Goal: Find specific page/section: Locate a particular part of the current website

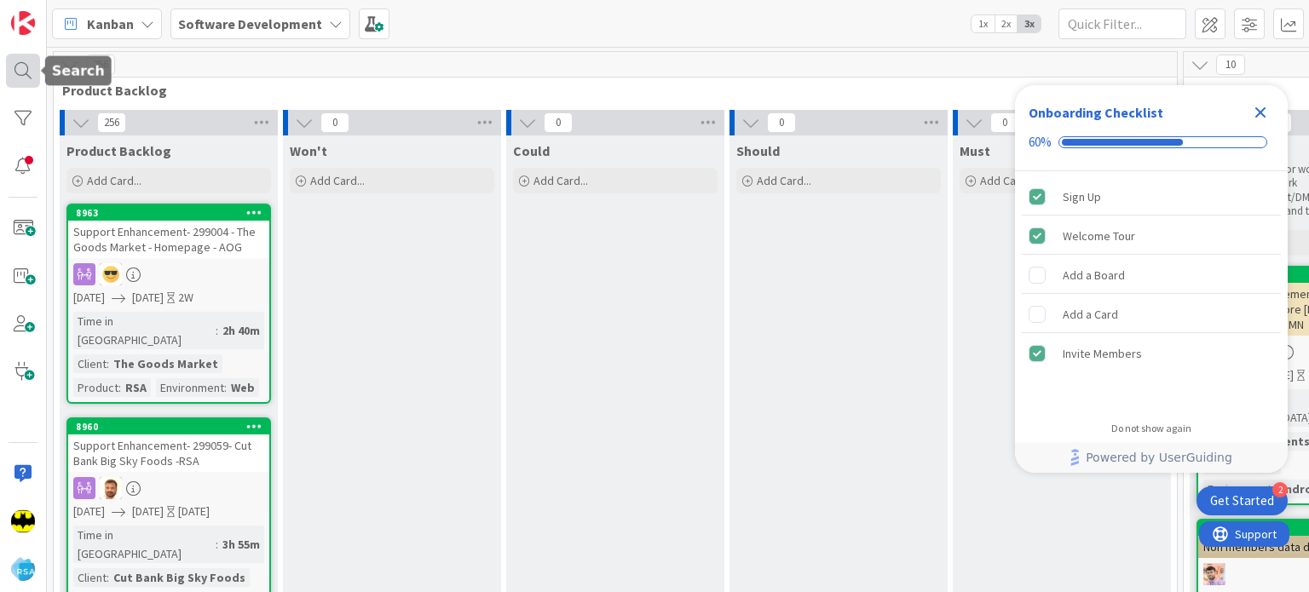
click at [24, 79] on div at bounding box center [23, 71] width 34 height 34
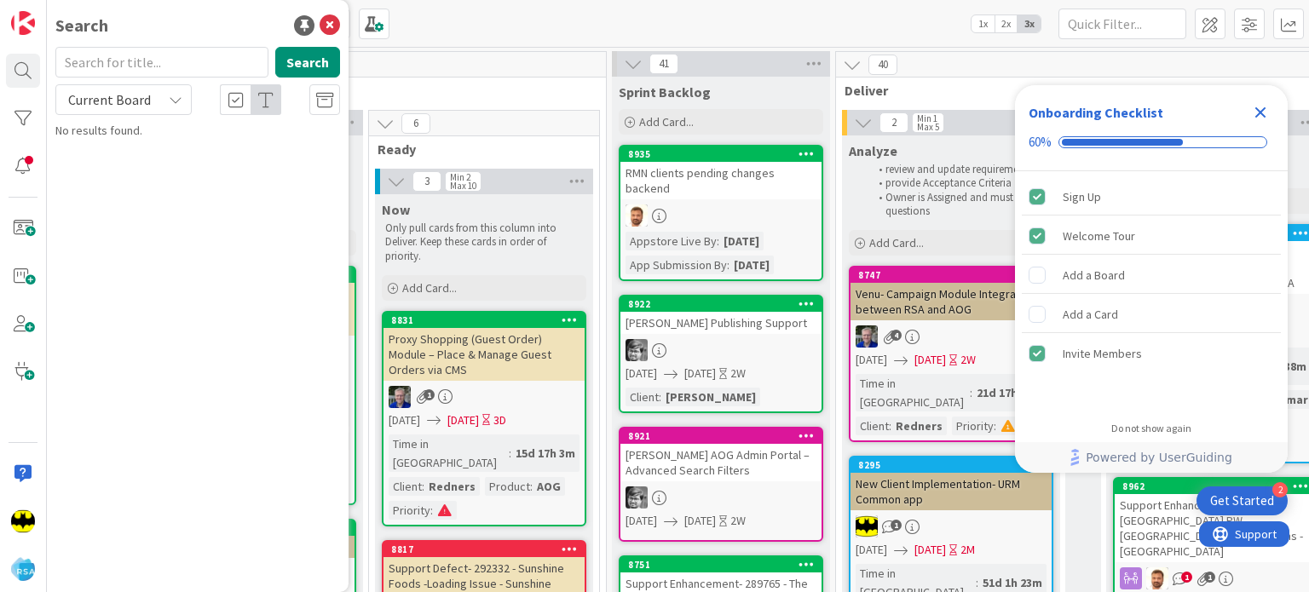
scroll to position [0, 1044]
click at [218, 56] on input "text" at bounding box center [161, 62] width 213 height 31
type input "8585"
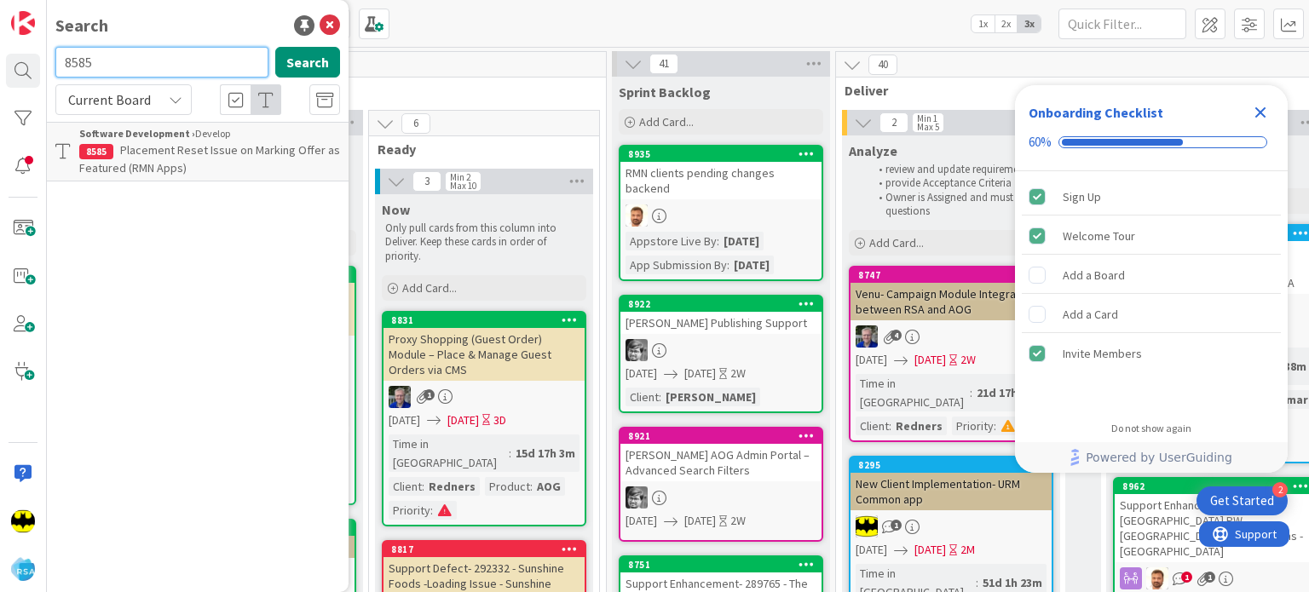
click at [218, 56] on input "8585" at bounding box center [161, 62] width 213 height 31
type input "8847"
click at [191, 50] on input "8847" at bounding box center [161, 62] width 213 height 31
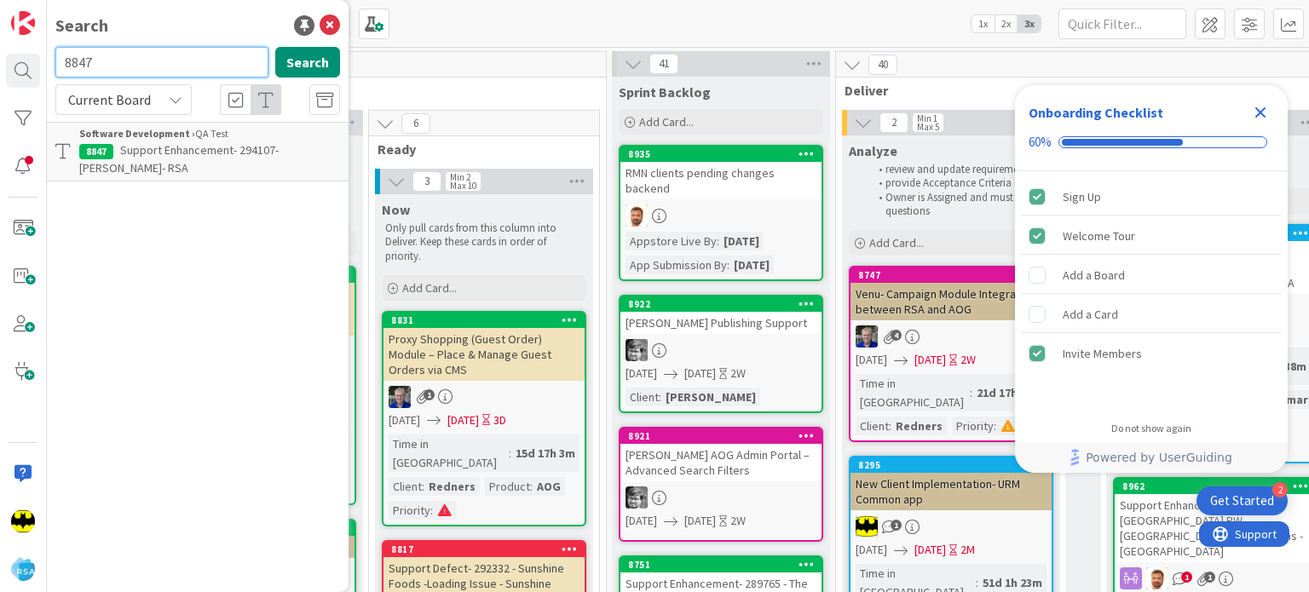
click at [191, 50] on input "8847" at bounding box center [161, 62] width 213 height 31
type input "8897"
click at [191, 50] on input "8897" at bounding box center [161, 62] width 213 height 31
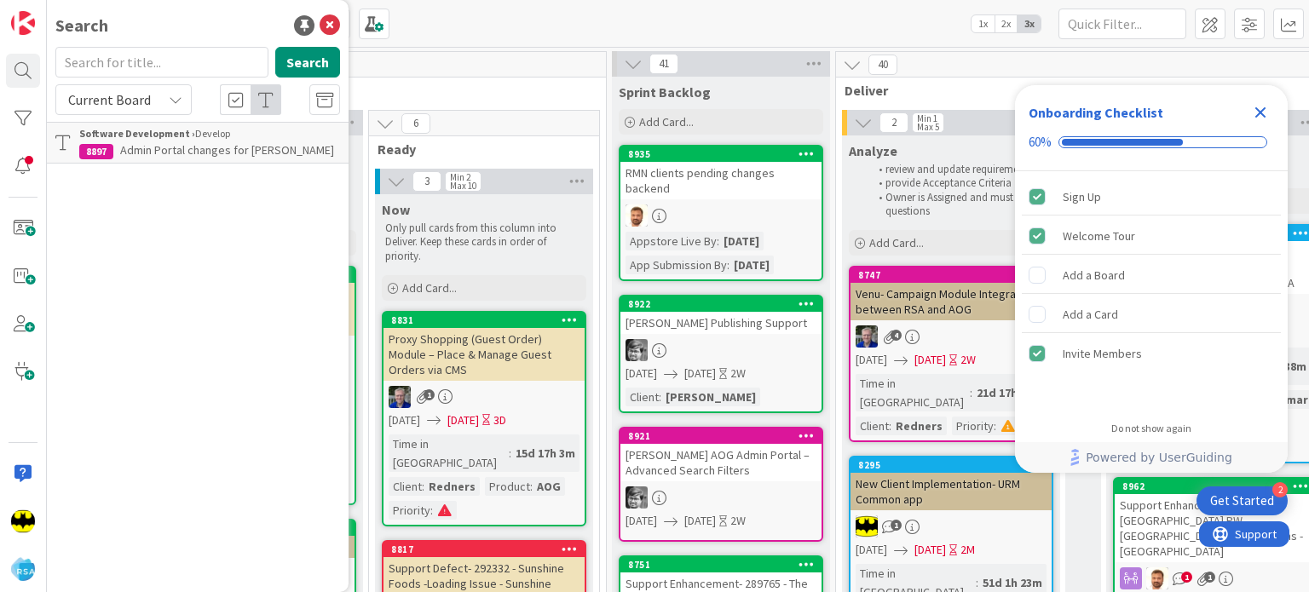
click at [201, 34] on div "Search" at bounding box center [197, 26] width 285 height 26
click at [191, 52] on input "text" at bounding box center [161, 62] width 213 height 31
type input "8847"
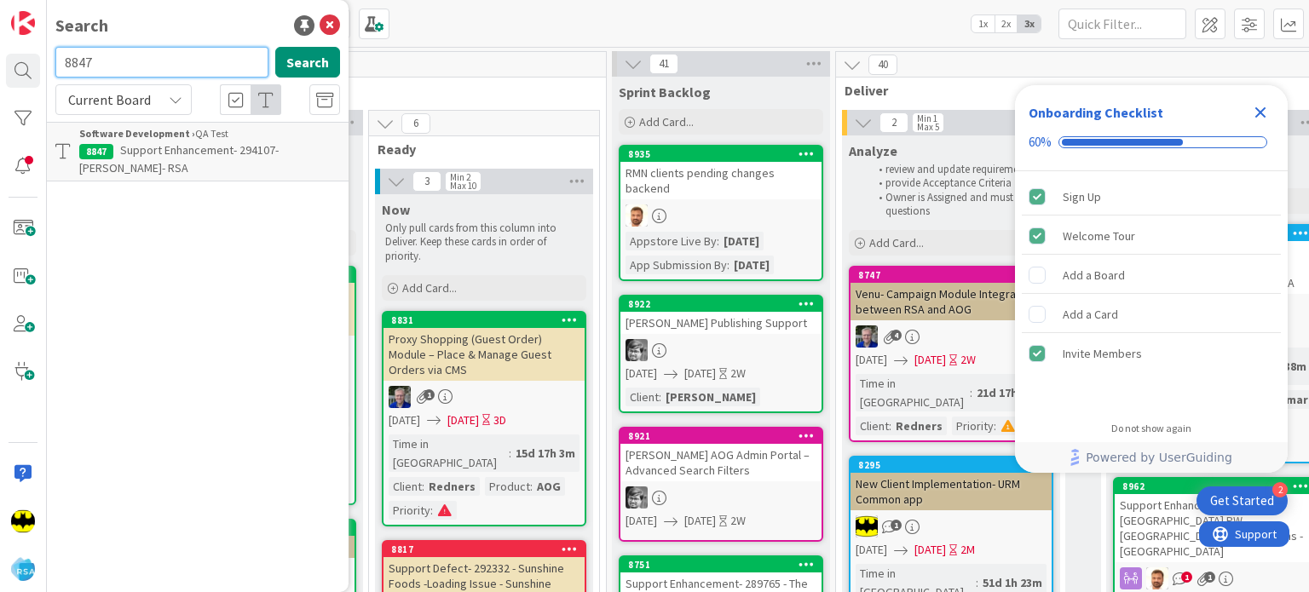
click at [191, 52] on input "8847" at bounding box center [161, 62] width 213 height 31
type input "8937"
click at [176, 69] on input "8937" at bounding box center [161, 62] width 213 height 31
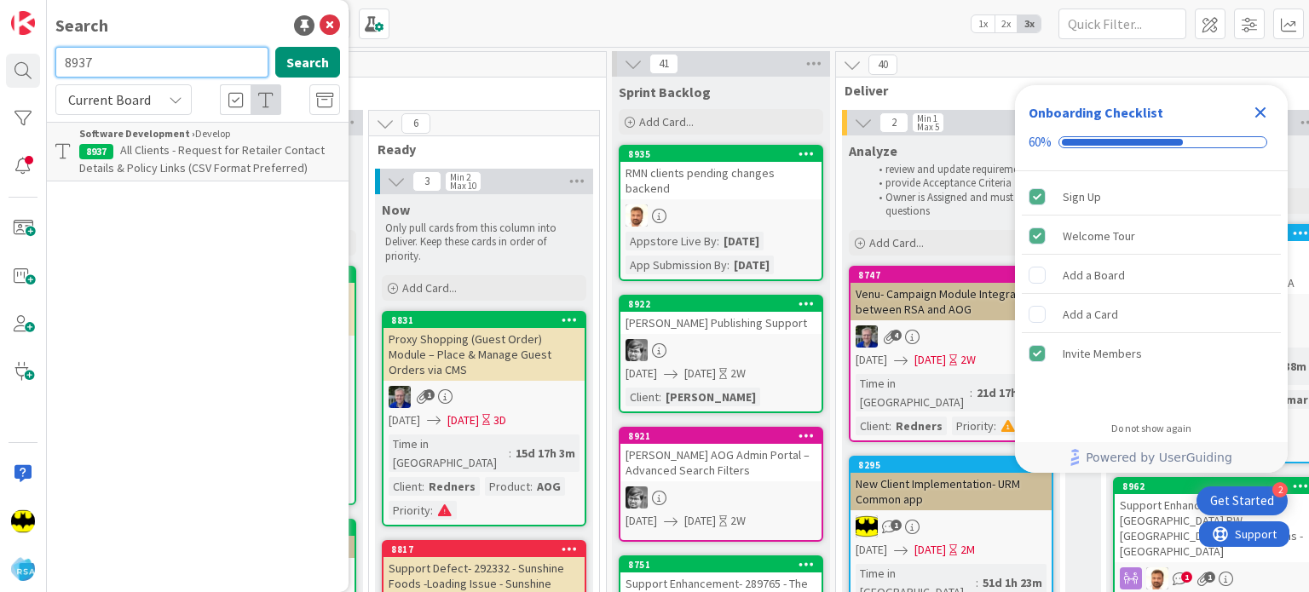
click at [176, 69] on input "8937" at bounding box center [161, 62] width 213 height 31
type input "8920"
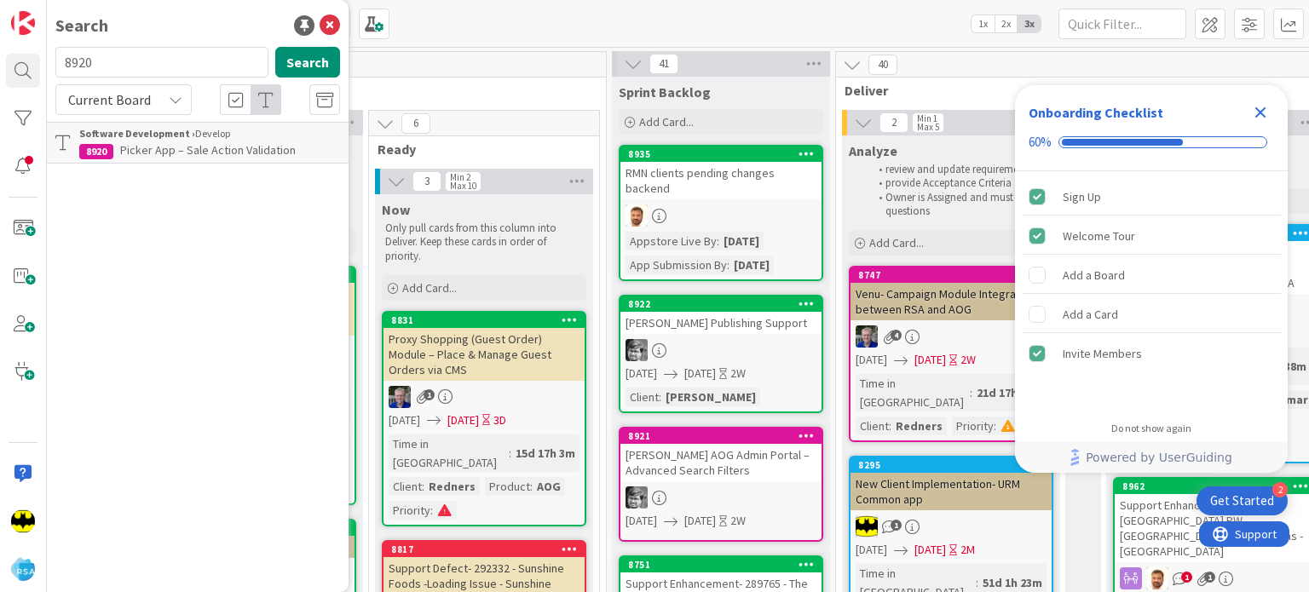
click at [191, 74] on div "8920 Search" at bounding box center [197, 65] width 305 height 37
click at [191, 74] on input "8920" at bounding box center [161, 62] width 213 height 31
click at [194, 34] on div "Search" at bounding box center [197, 26] width 285 height 26
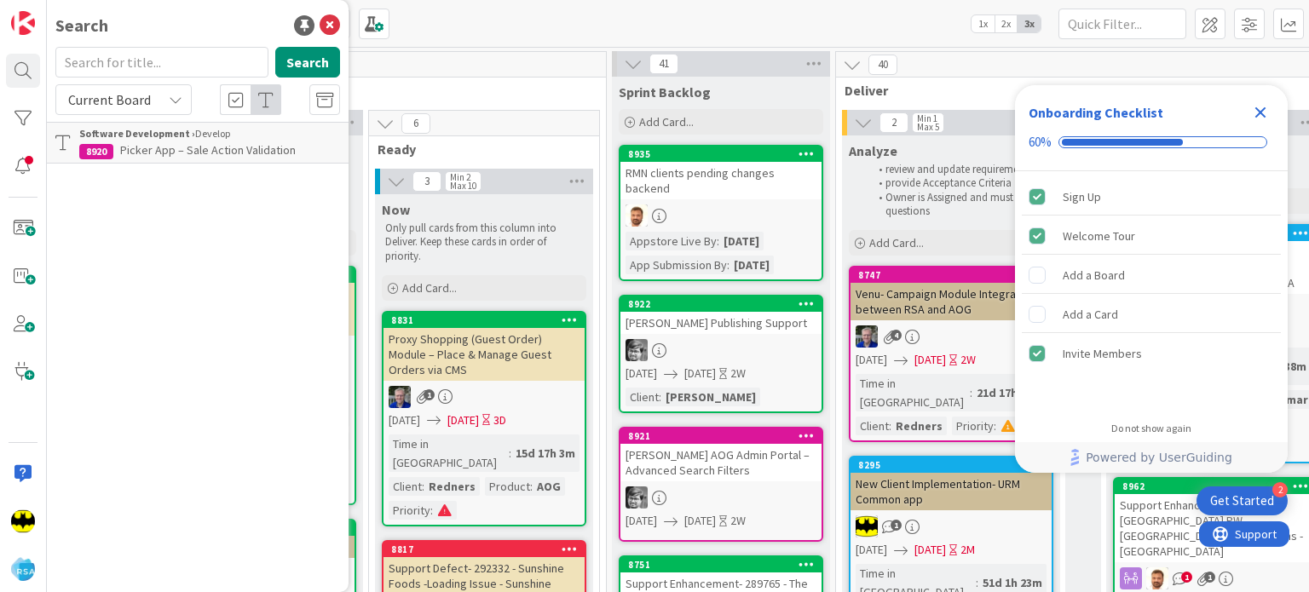
click at [172, 33] on div "Search" at bounding box center [197, 26] width 285 height 26
click at [170, 67] on input "text" at bounding box center [161, 62] width 213 height 31
type input "8649"
click at [170, 67] on input "8649" at bounding box center [161, 62] width 213 height 31
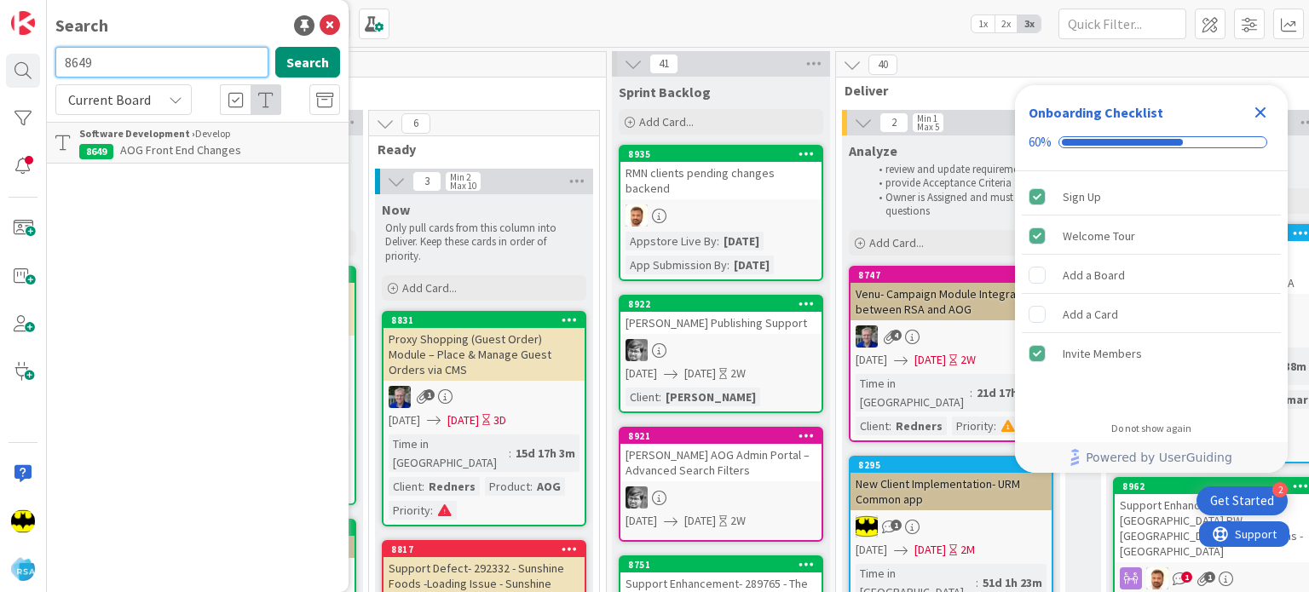
click at [170, 67] on input "8649" at bounding box center [161, 62] width 213 height 31
click at [167, 31] on div "Search" at bounding box center [197, 26] width 285 height 26
click at [173, 61] on input "text" at bounding box center [161, 62] width 213 height 31
type input "8963"
click at [173, 61] on input "8963" at bounding box center [161, 62] width 213 height 31
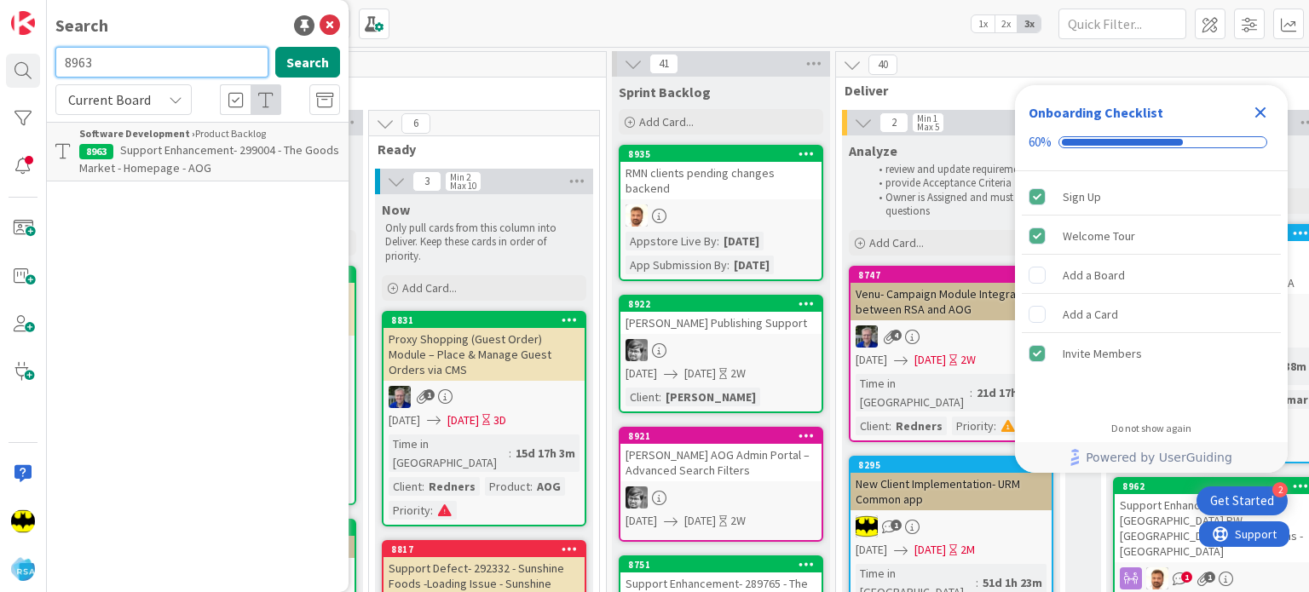
click at [173, 61] on input "8963" at bounding box center [161, 62] width 213 height 31
click at [146, 74] on input "text" at bounding box center [161, 62] width 213 height 31
type input "8417"
click at [146, 74] on input "8417" at bounding box center [161, 62] width 213 height 31
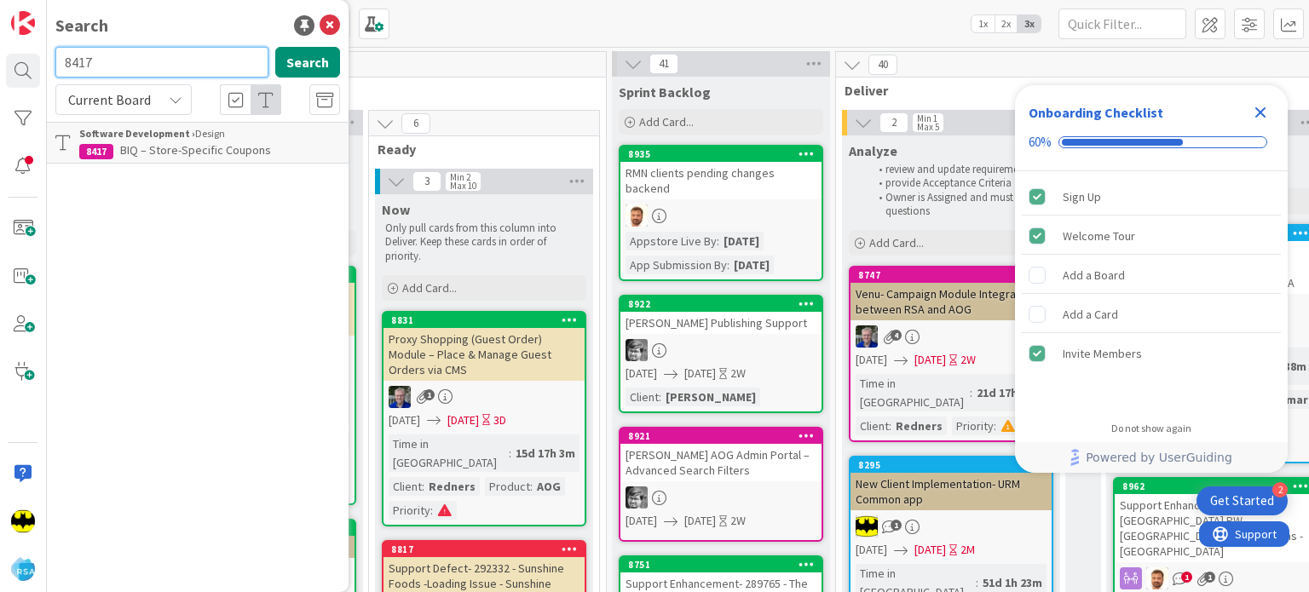
click at [146, 74] on input "8417" at bounding box center [161, 62] width 213 height 31
click at [150, 40] on div "Search Search Current Board Software Development › Design 8417 BIQ – Store-Spec…" at bounding box center [198, 296] width 302 height 592
click at [176, 73] on input "text" at bounding box center [161, 62] width 213 height 31
click at [192, 21] on div "Search" at bounding box center [197, 26] width 285 height 26
click at [157, 67] on input "text" at bounding box center [161, 62] width 213 height 31
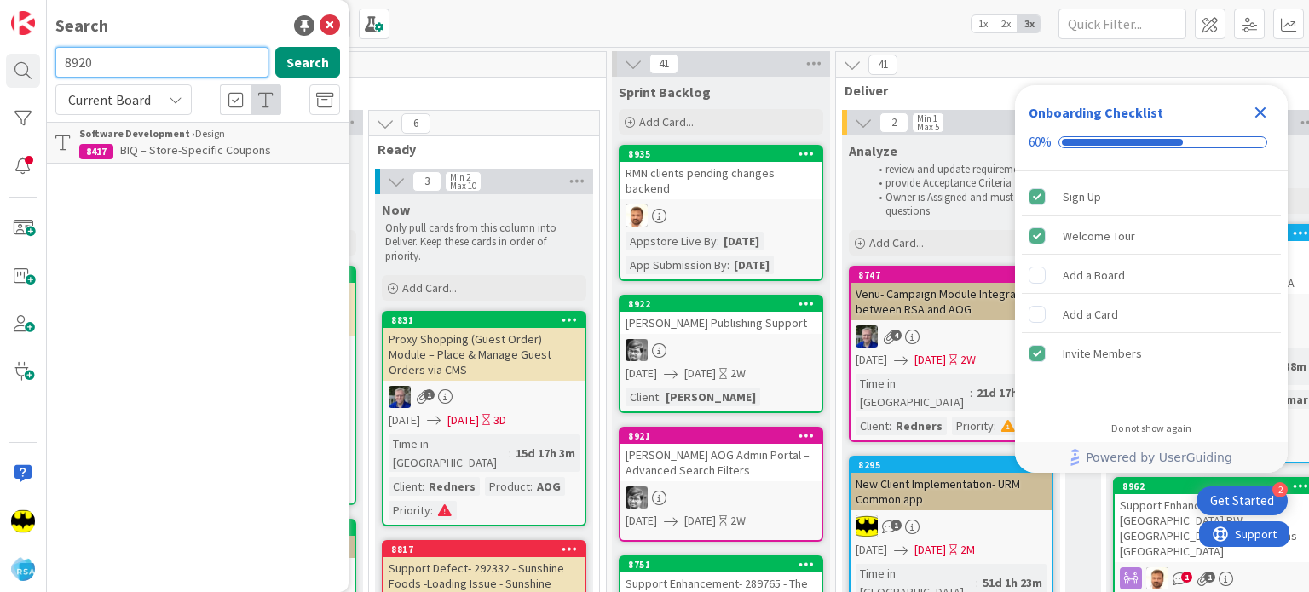
type input "8920"
click at [157, 67] on input "8920" at bounding box center [161, 62] width 213 height 31
click at [164, 69] on input "text" at bounding box center [161, 62] width 213 height 31
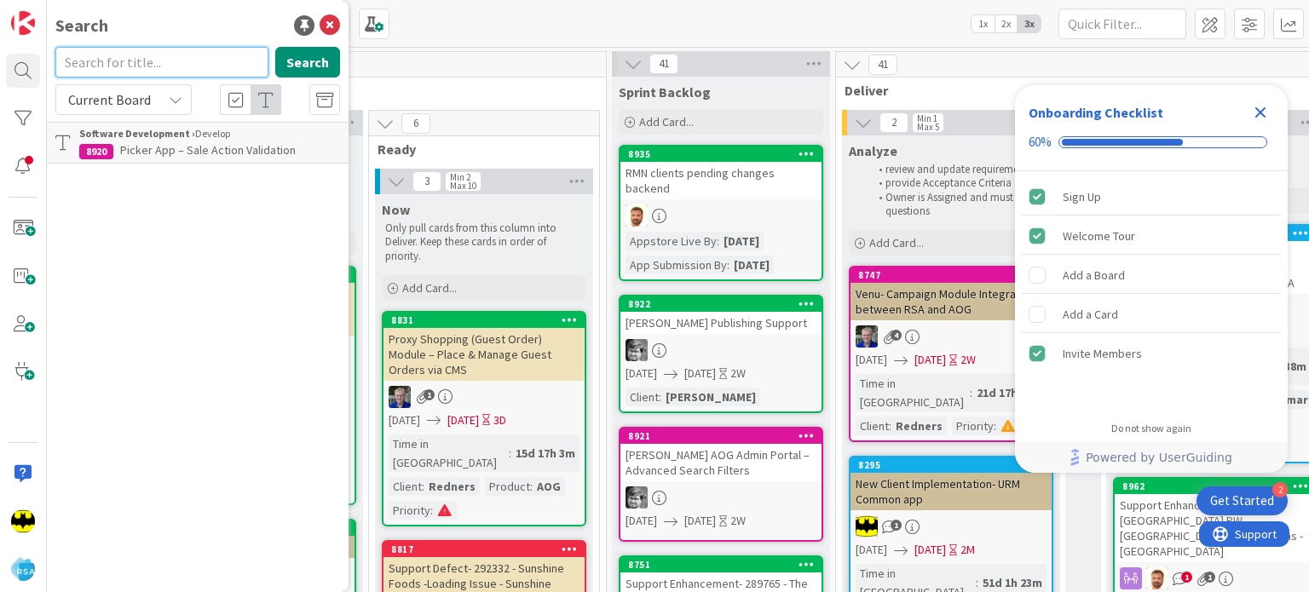
click at [164, 69] on input "text" at bounding box center [161, 62] width 213 height 31
click at [212, 39] on div "Search Search Current Board Software Development › Develop 8920 Picker App – Sa…" at bounding box center [198, 296] width 302 height 592
click at [228, 72] on input "text" at bounding box center [161, 62] width 213 height 31
click at [228, 72] on input "8940" at bounding box center [161, 62] width 213 height 31
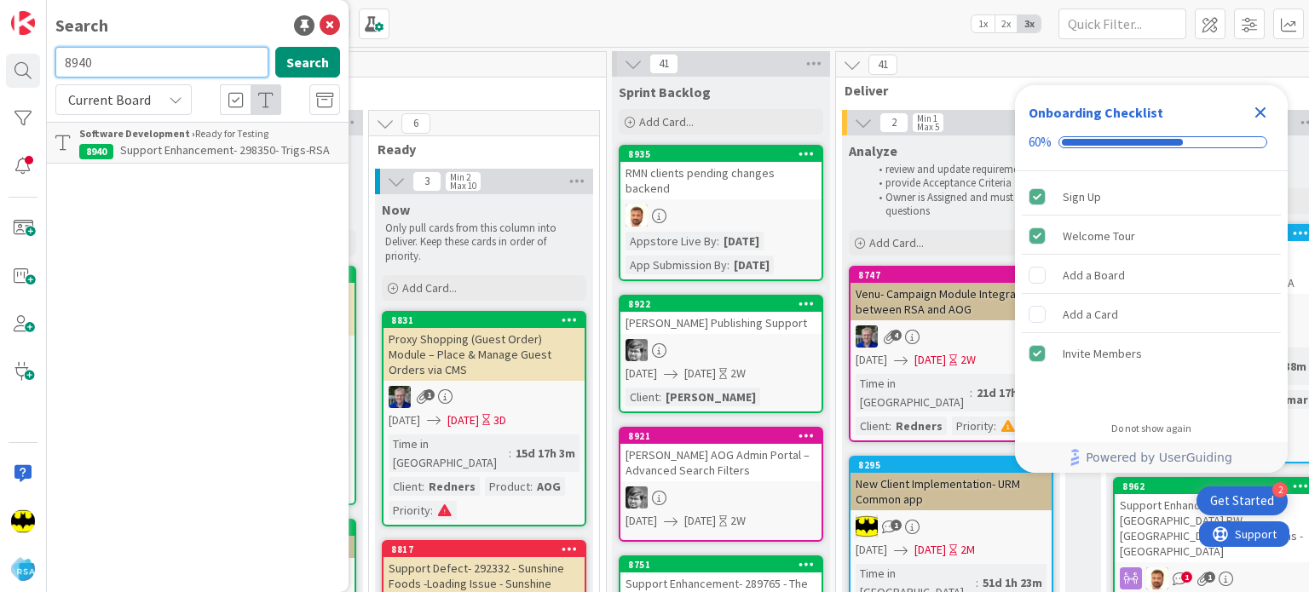
click at [228, 72] on input "8940" at bounding box center [161, 62] width 213 height 31
type input "8954"
click at [228, 72] on input "8954" at bounding box center [161, 62] width 213 height 31
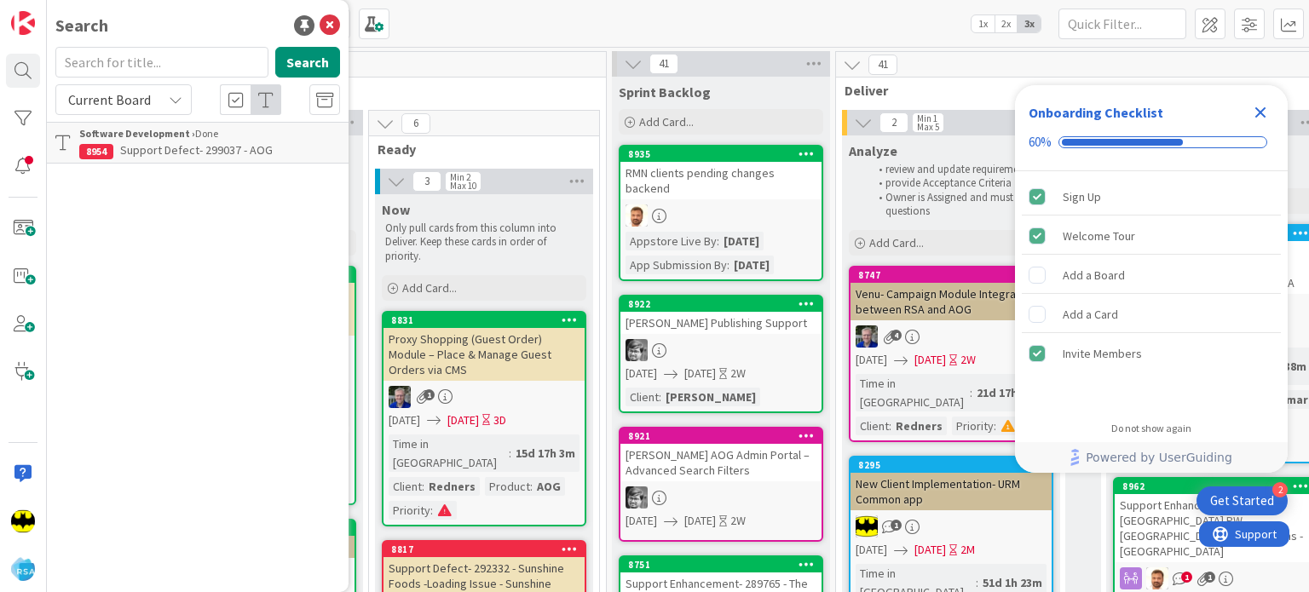
click at [243, 141] on p "Support Defect- 299037 - AOG" at bounding box center [209, 150] width 261 height 18
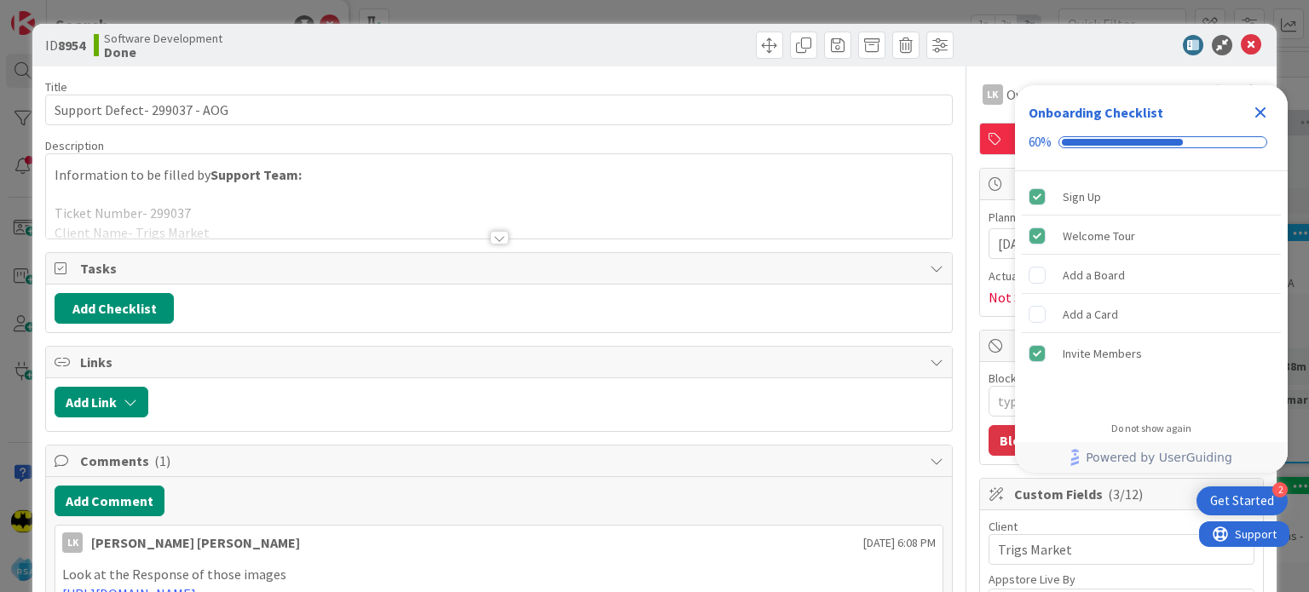
click at [502, 232] on div at bounding box center [498, 216] width 905 height 43
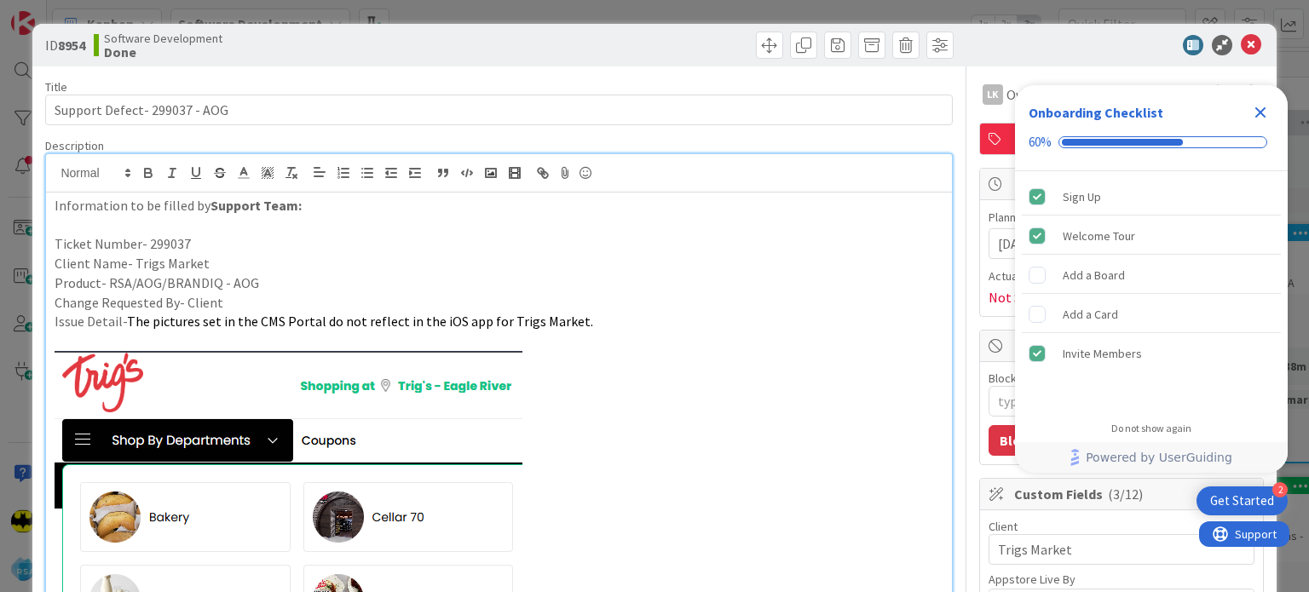
click at [1260, 112] on icon "Close Checklist" at bounding box center [1260, 112] width 11 height 11
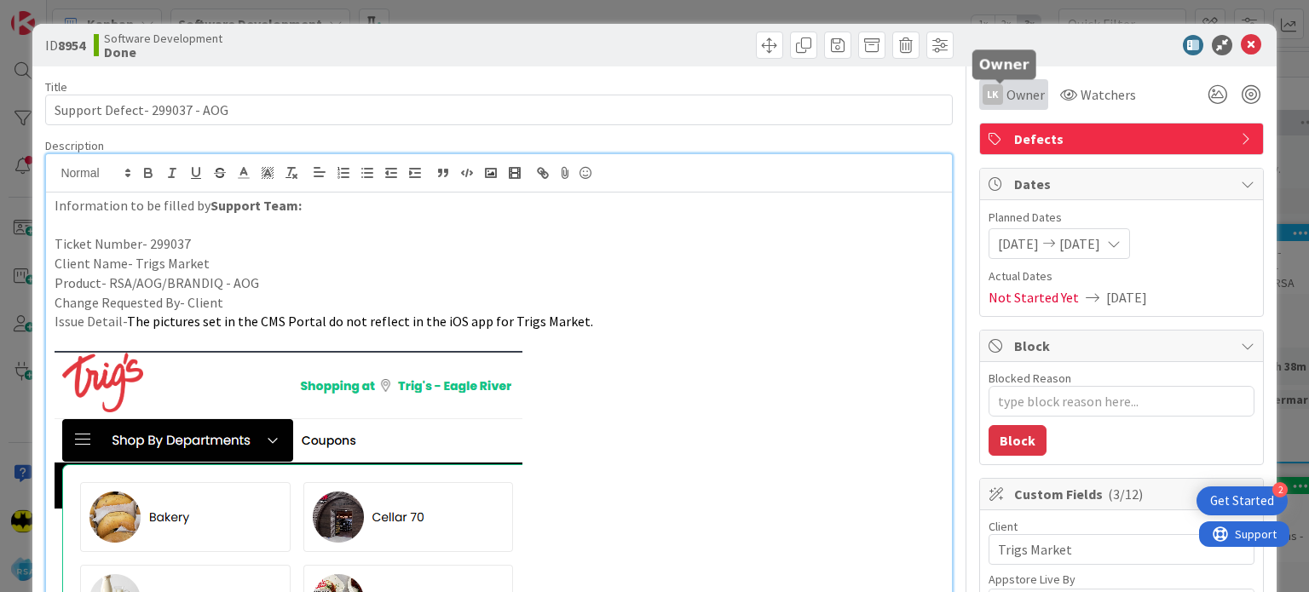
click at [1006, 92] on span "Owner" at bounding box center [1025, 94] width 38 height 20
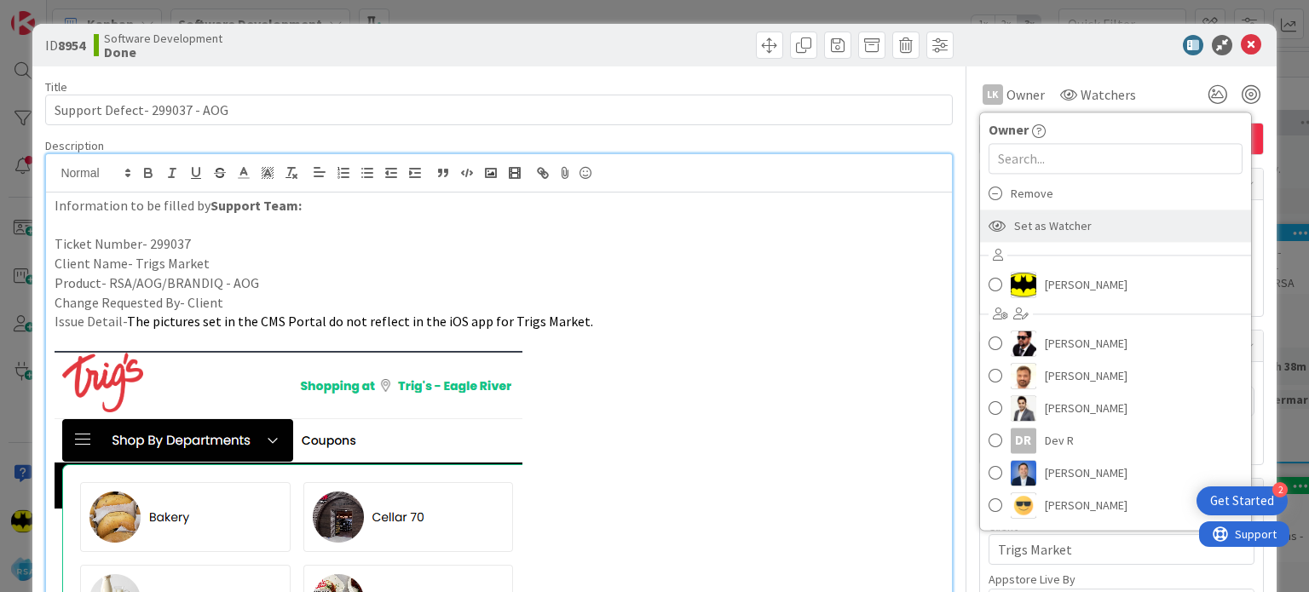
click at [1039, 219] on span "Set as Watcher" at bounding box center [1053, 226] width 78 height 26
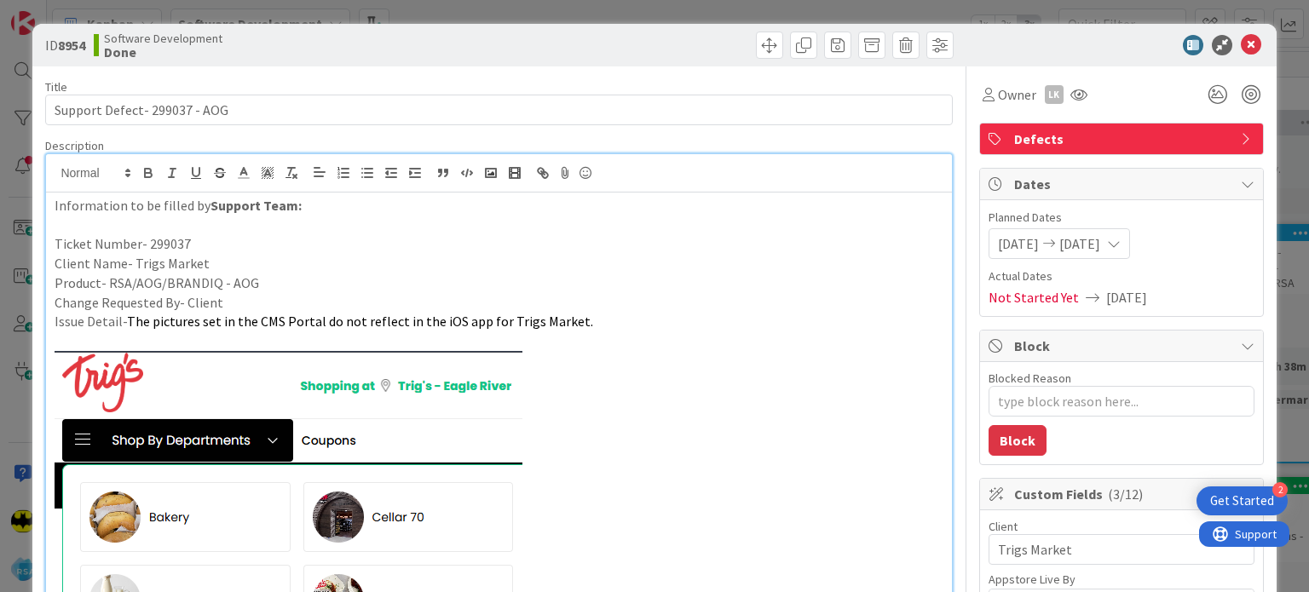
type textarea "x"
click at [1003, 97] on span "Owner" at bounding box center [1017, 94] width 38 height 20
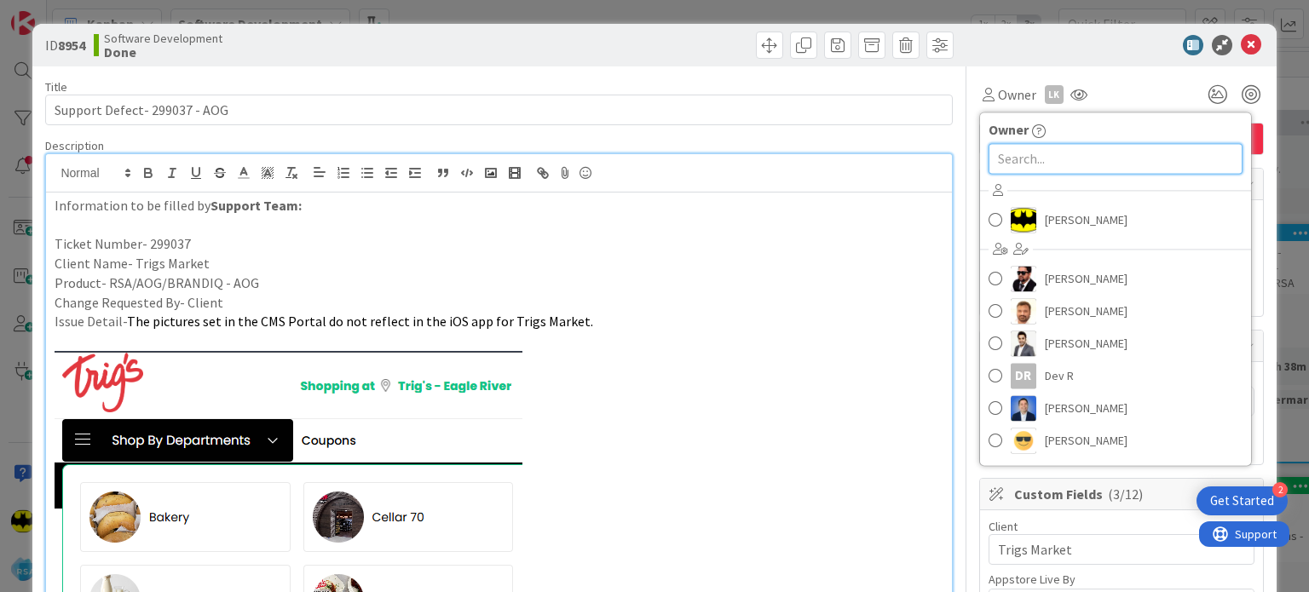
click at [1033, 156] on input "text" at bounding box center [1115, 158] width 254 height 31
click at [1010, 171] on input "s" at bounding box center [1115, 158] width 254 height 31
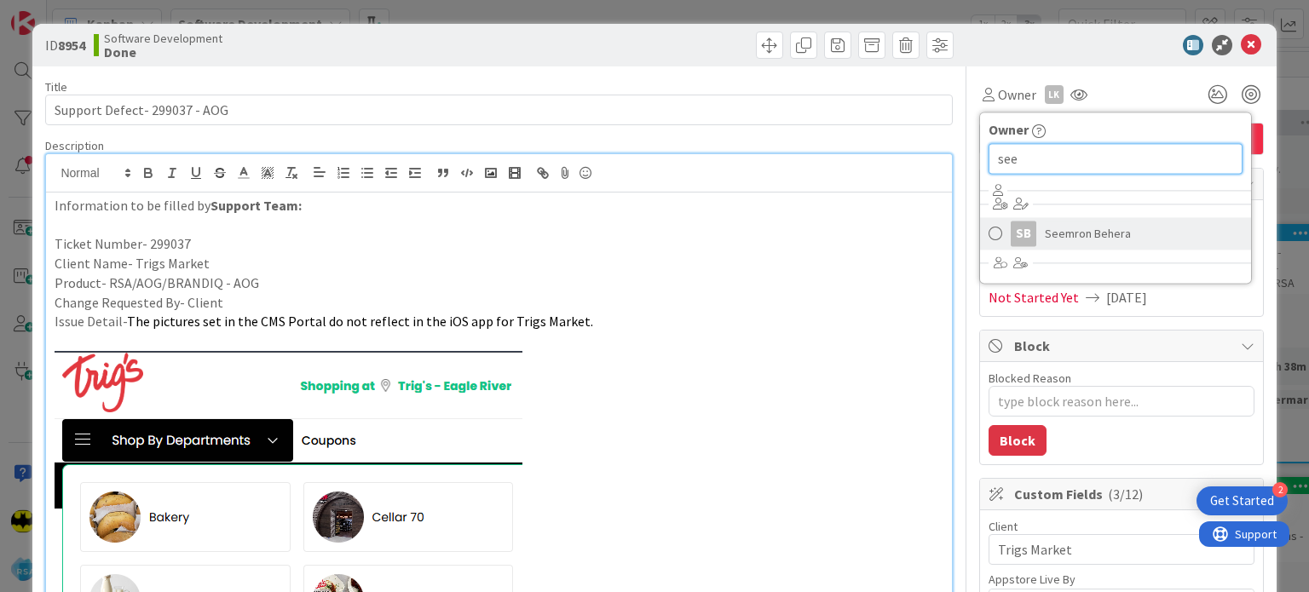
type input "see"
click at [988, 234] on span at bounding box center [995, 234] width 14 height 26
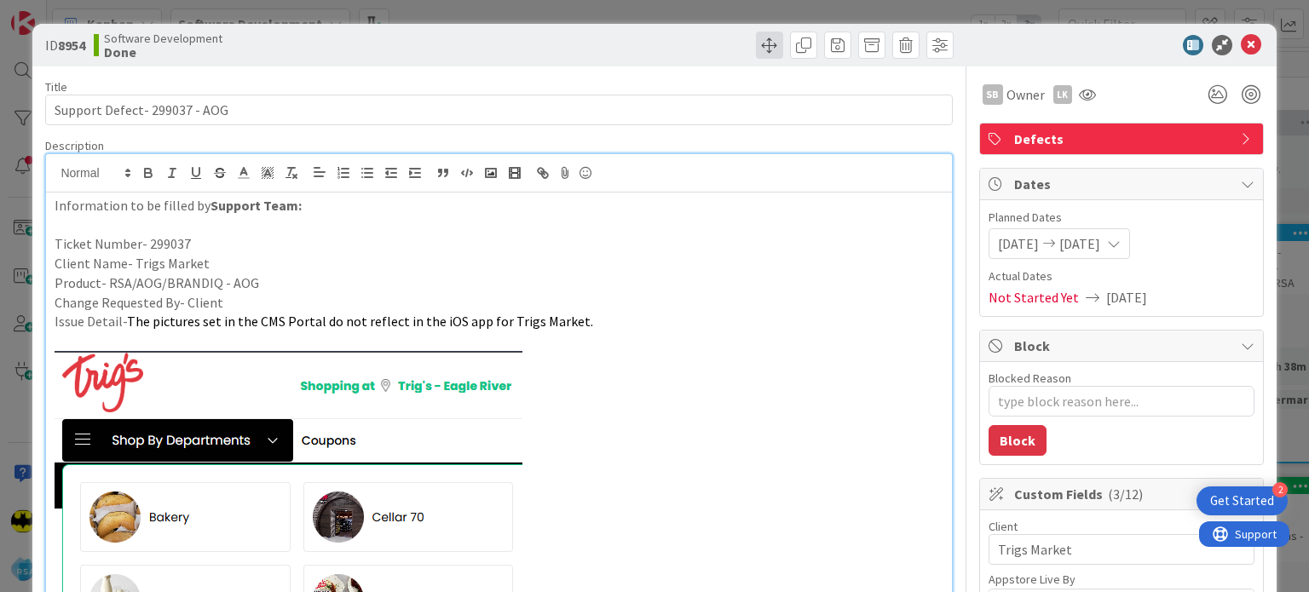
type textarea "x"
click at [756, 52] on span at bounding box center [769, 45] width 27 height 27
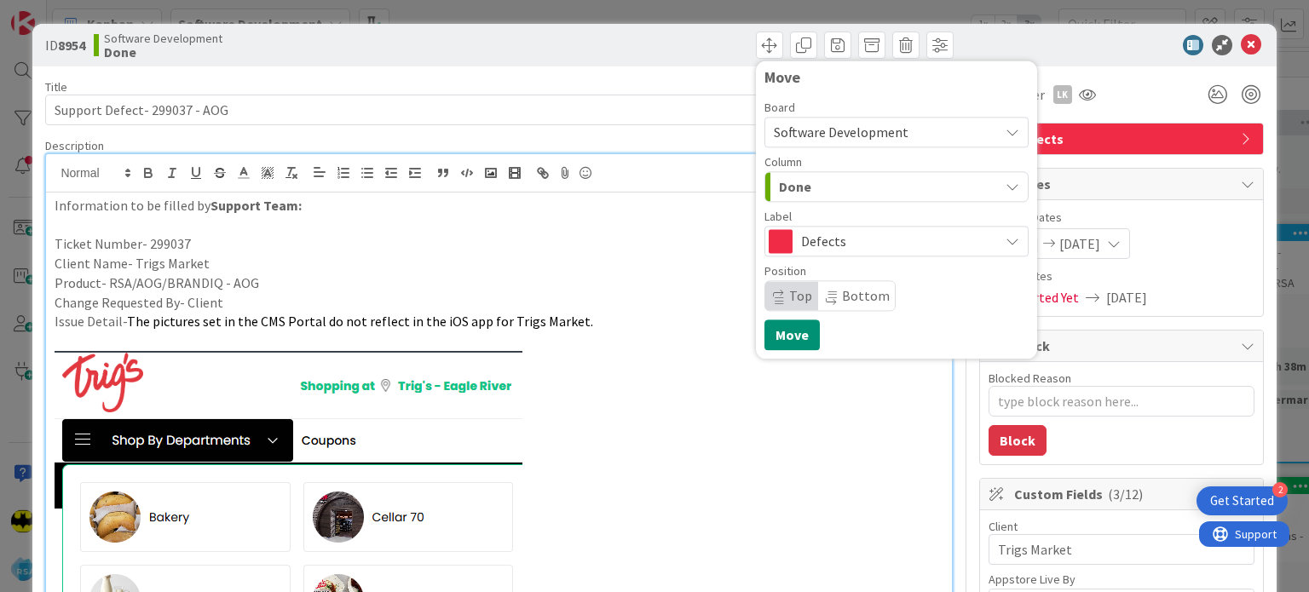
click at [1084, 52] on div at bounding box center [1113, 45] width 302 height 20
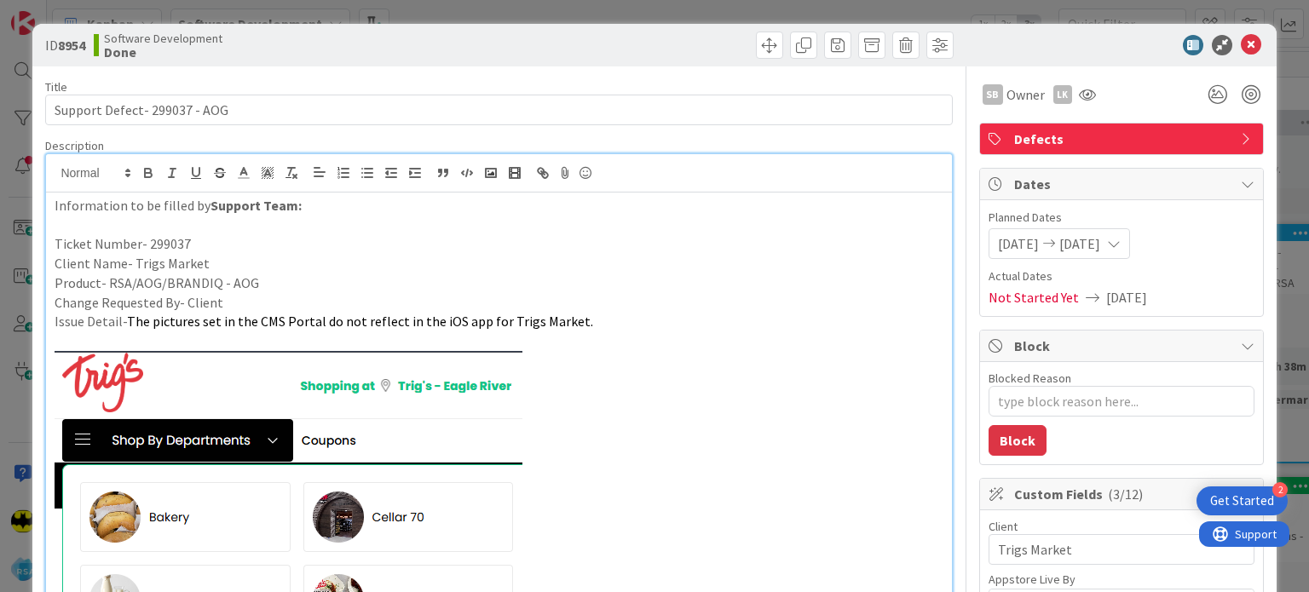
click at [1234, 56] on div "ID 8954 Software Development Done Move Move" at bounding box center [653, 45] width 1243 height 43
click at [1244, 43] on icon at bounding box center [1250, 45] width 20 height 20
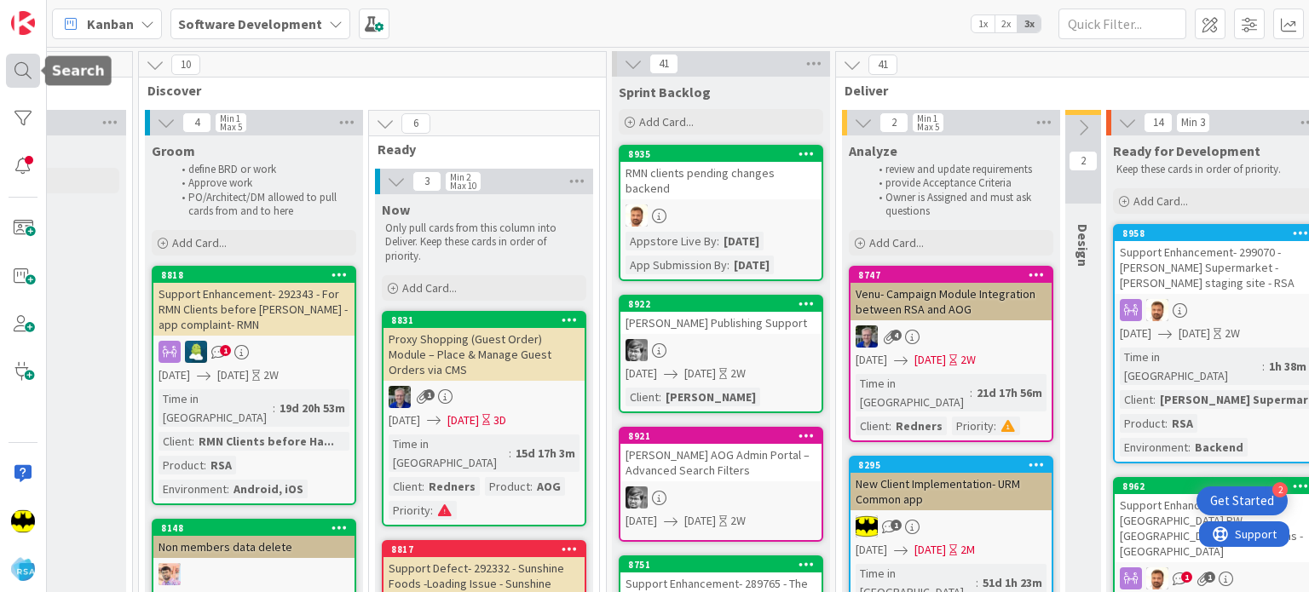
click at [7, 66] on div at bounding box center [23, 71] width 34 height 34
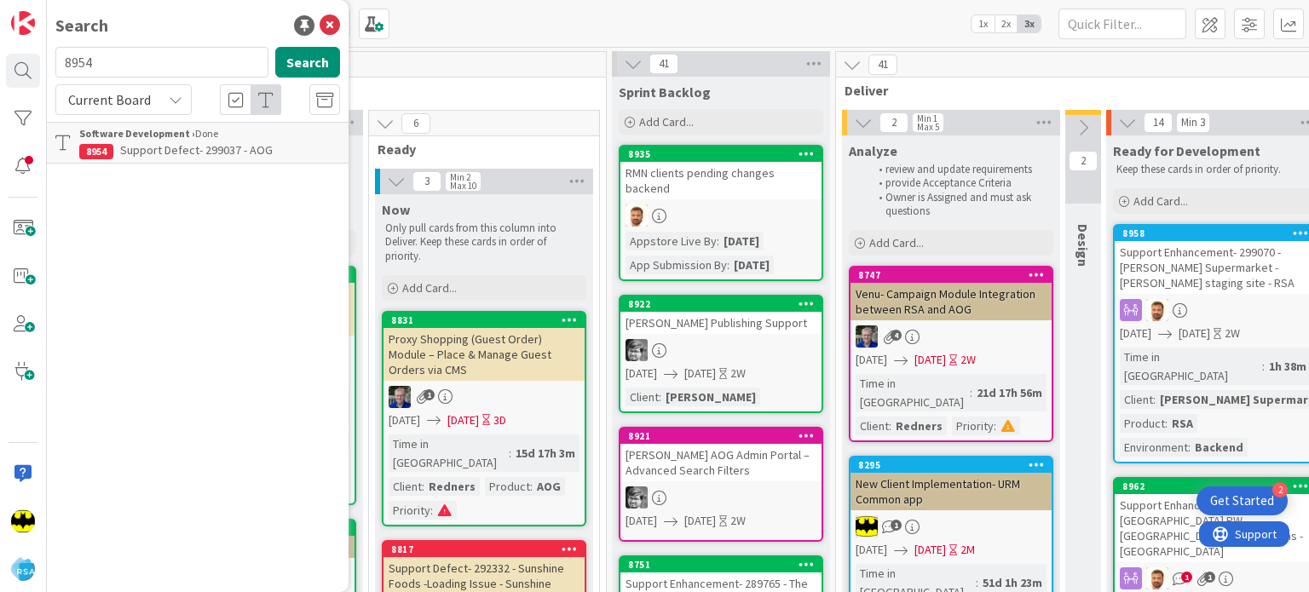
click at [141, 53] on input "8954" at bounding box center [161, 62] width 213 height 31
click at [196, 15] on div "Search" at bounding box center [197, 26] width 285 height 26
click at [185, 55] on input "text" at bounding box center [161, 62] width 213 height 31
type input "8310"
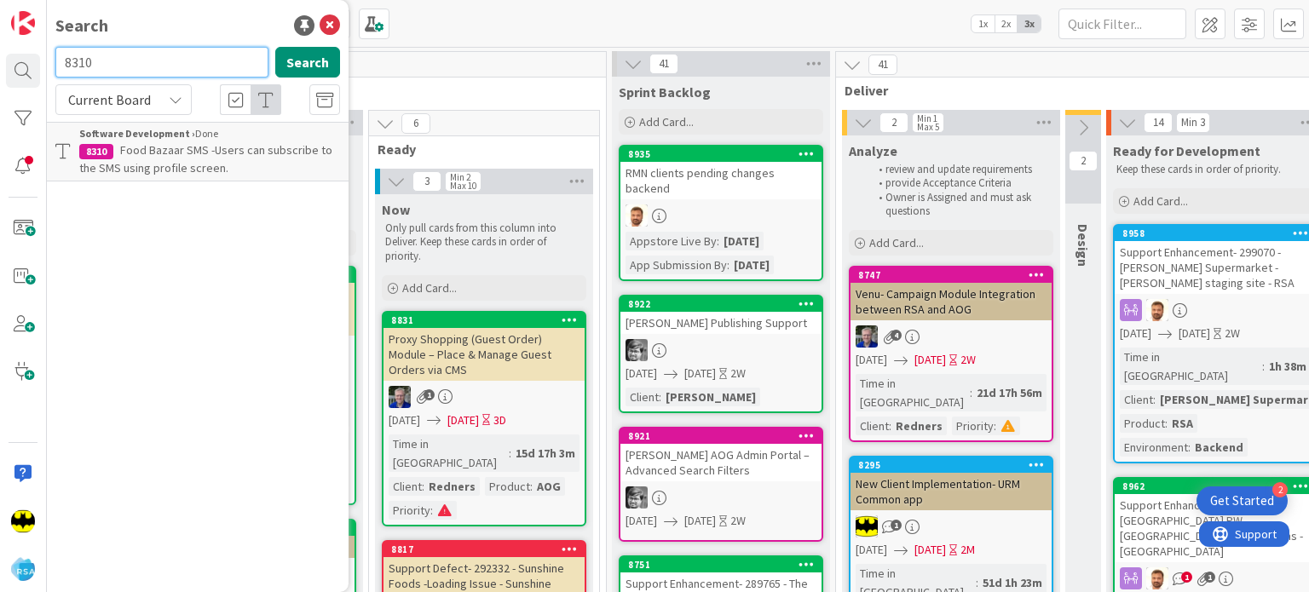
click at [185, 55] on input "8310" at bounding box center [161, 62] width 213 height 31
type input "8787"
click at [185, 55] on input "8787" at bounding box center [161, 62] width 213 height 31
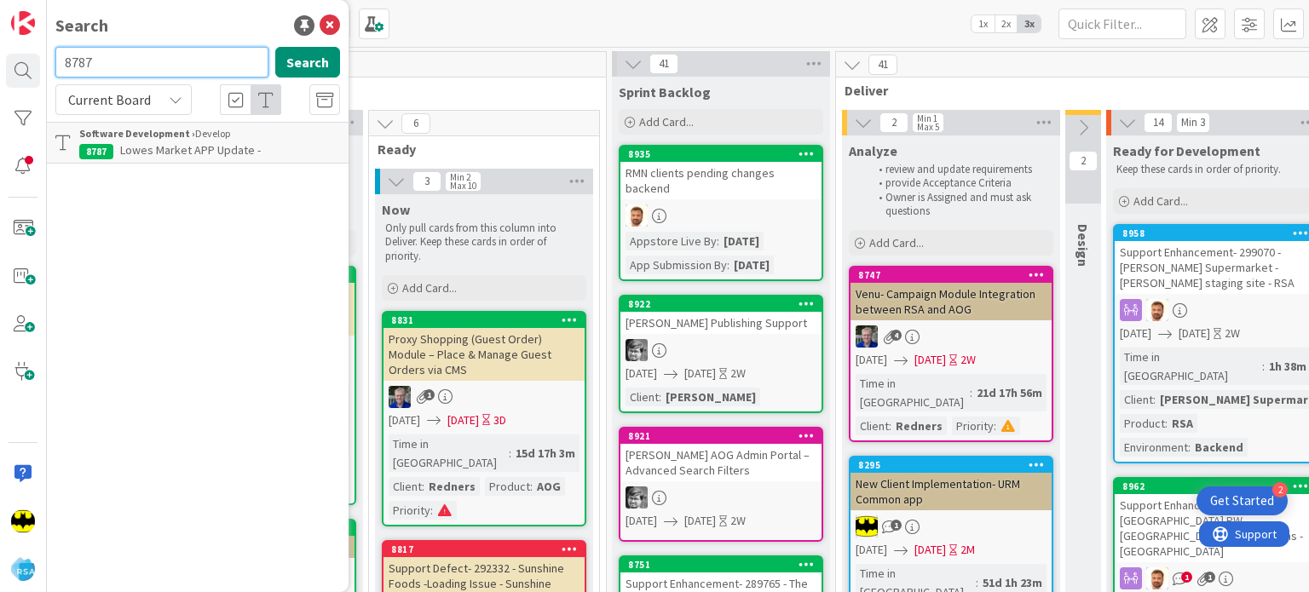
click at [185, 55] on input "8787" at bounding box center [161, 62] width 213 height 31
click at [207, 25] on div "Search" at bounding box center [197, 26] width 285 height 26
click at [185, 60] on input "text" at bounding box center [161, 62] width 213 height 31
type input "8920"
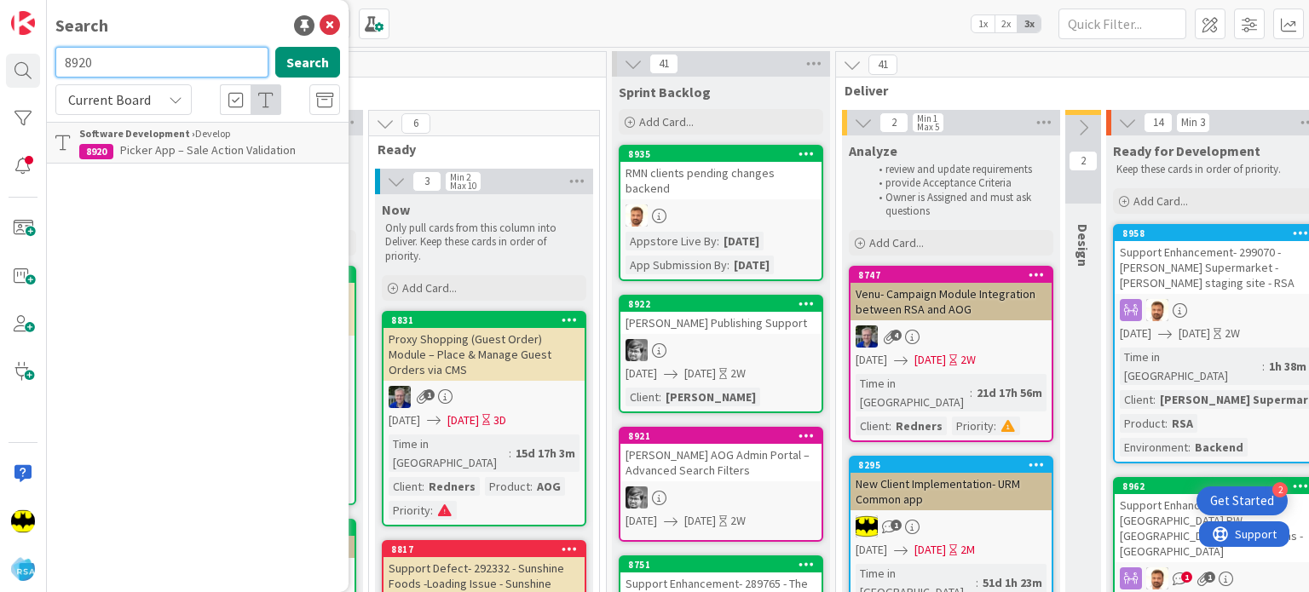
click at [185, 60] on input "8920" at bounding box center [161, 62] width 213 height 31
click at [160, 38] on div "Search Search Current Board Software Development › Develop 8920 Picker App – Sa…" at bounding box center [198, 296] width 302 height 592
click at [214, 30] on div "Search" at bounding box center [197, 26] width 285 height 26
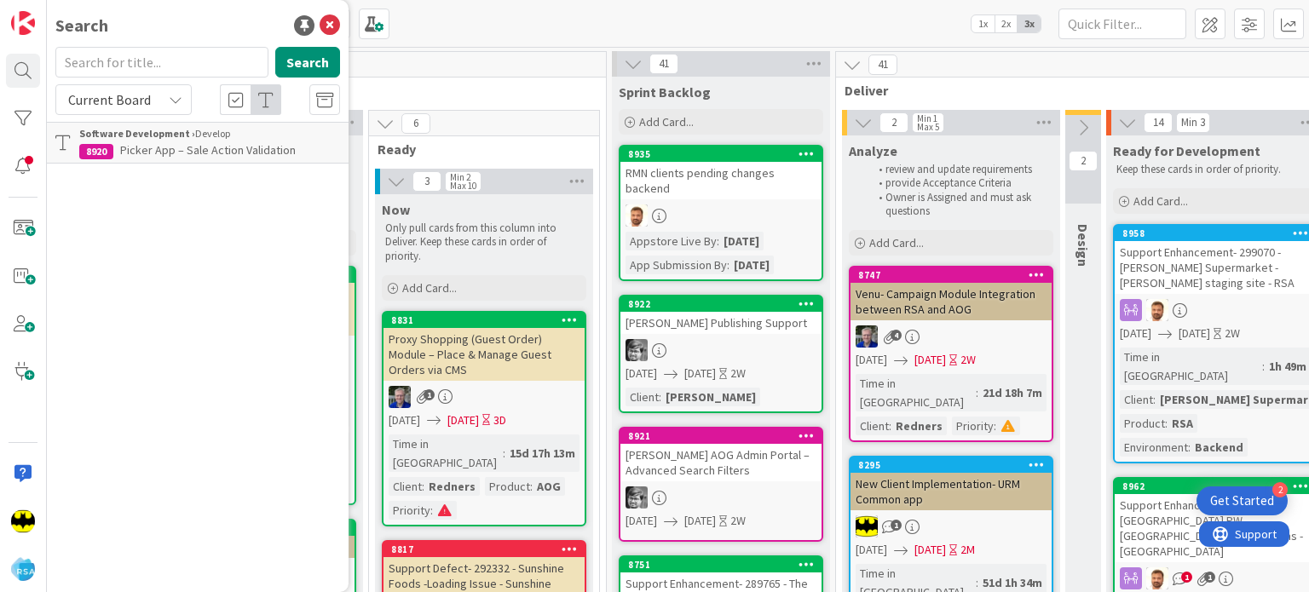
drag, startPoint x: 215, startPoint y: 41, endPoint x: 204, endPoint y: 49, distance: 13.3
click at [204, 49] on div "Search Search Current Board Software Development › Develop 8920 Picker App – Sa…" at bounding box center [198, 296] width 302 height 592
click at [204, 49] on input "text" at bounding box center [161, 62] width 213 height 31
type input "8847"
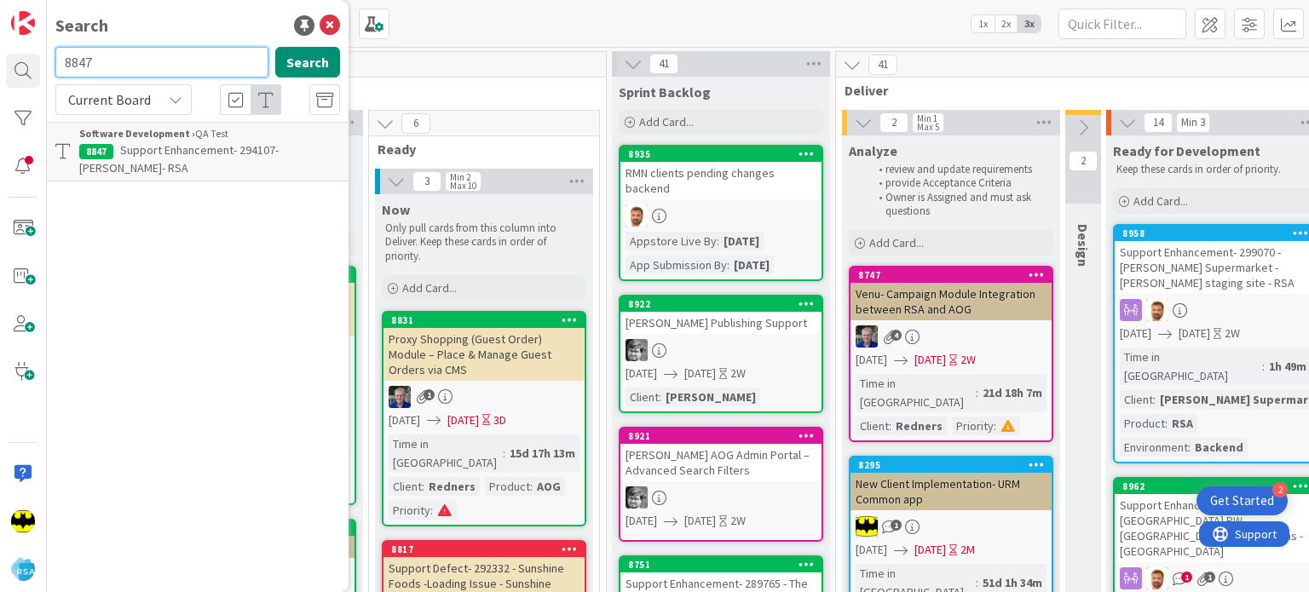
click at [204, 49] on input "8847" at bounding box center [161, 62] width 213 height 31
type input "8950"
click at [204, 49] on input "8950" at bounding box center [161, 62] width 213 height 31
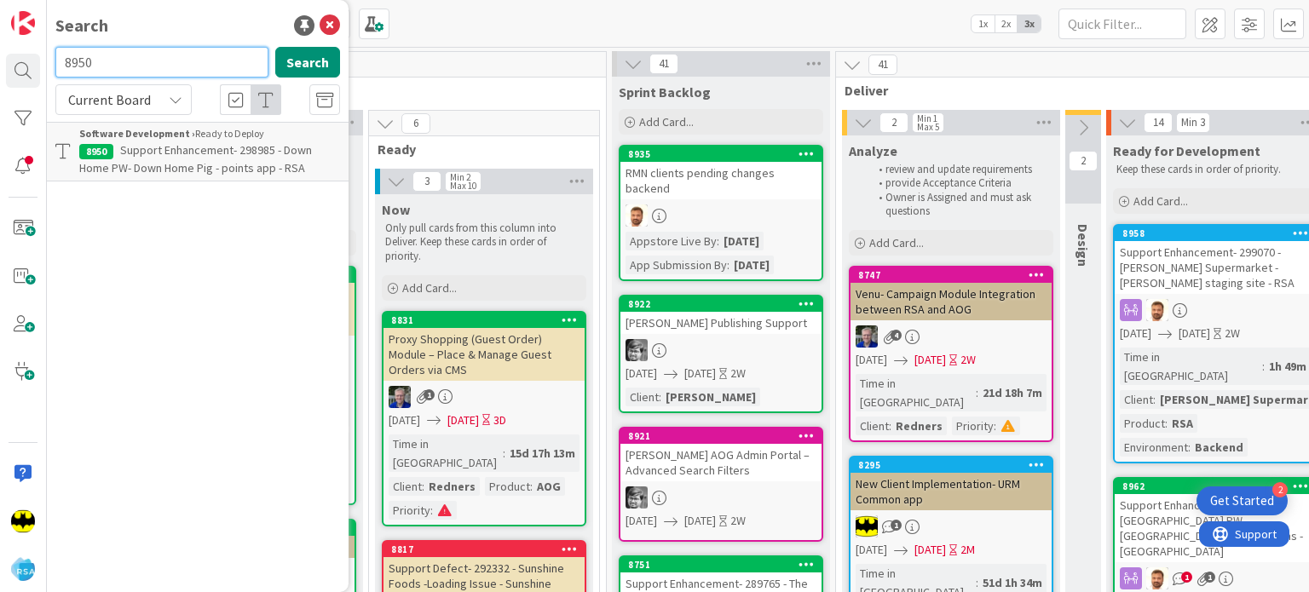
click at [204, 49] on input "8950" at bounding box center [161, 62] width 213 height 31
click at [204, 49] on input "text" at bounding box center [161, 62] width 213 height 31
click at [202, 34] on div "Search" at bounding box center [197, 26] width 285 height 26
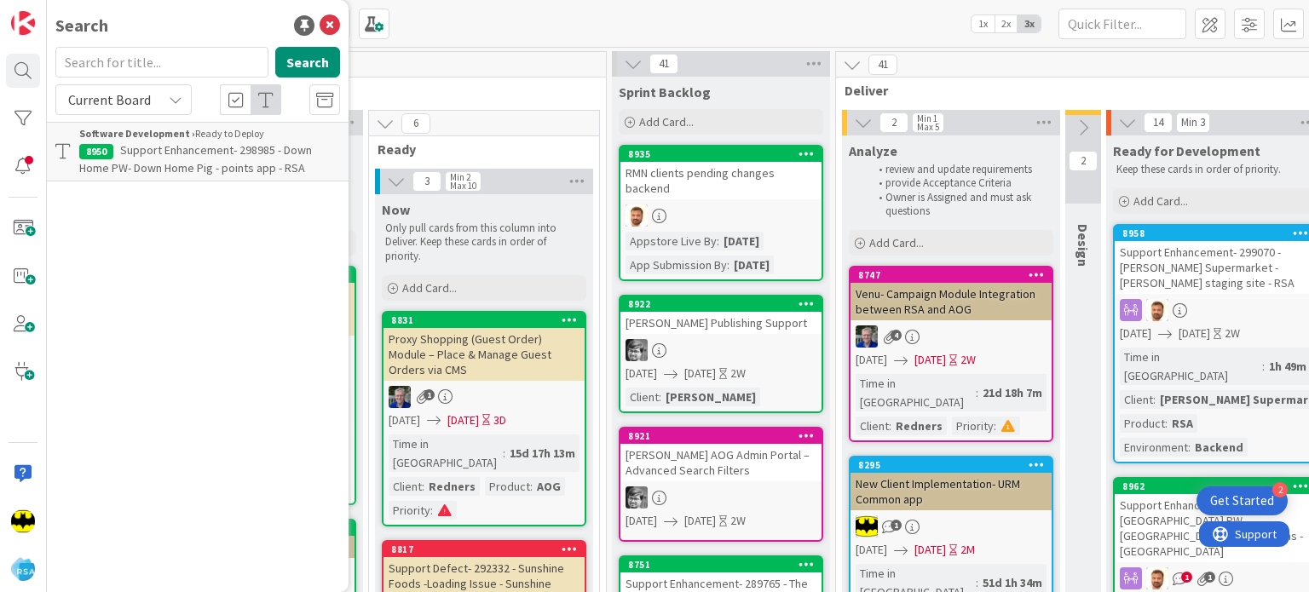
click at [232, 14] on div "Search" at bounding box center [197, 26] width 285 height 26
click at [226, 56] on input "text" at bounding box center [161, 62] width 213 height 31
type input "8940"
click at [112, 67] on input "8940" at bounding box center [161, 62] width 213 height 31
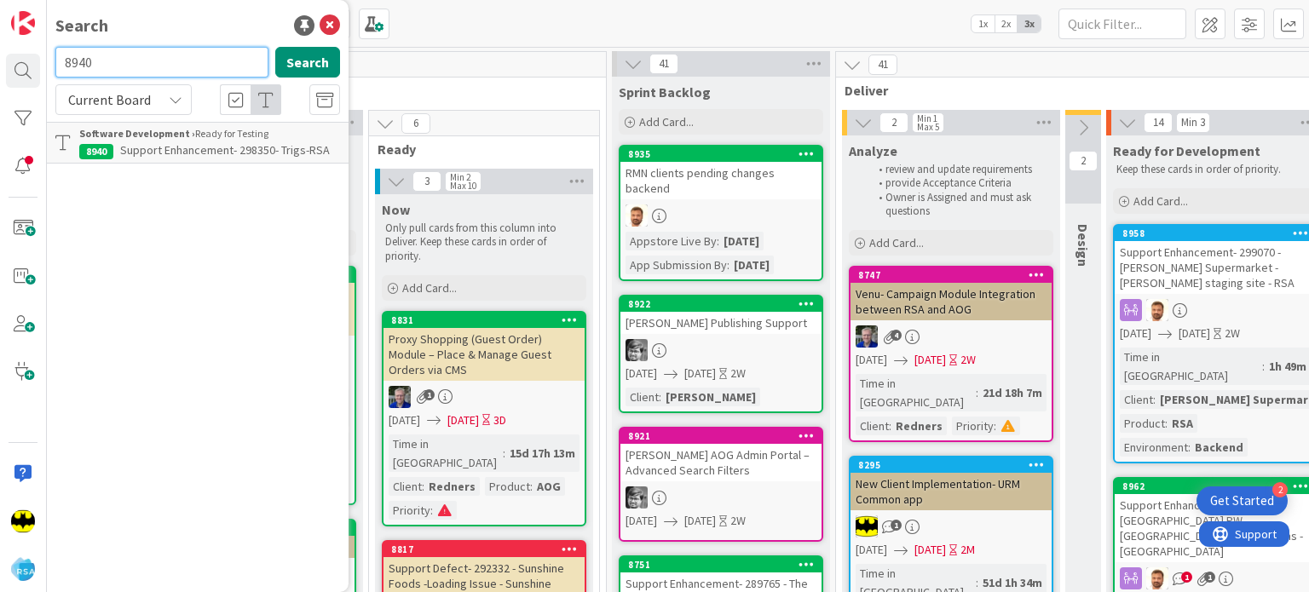
click at [112, 67] on input "8940" at bounding box center [161, 62] width 213 height 31
click at [144, 21] on div "Search" at bounding box center [197, 26] width 285 height 26
click at [235, 81] on div "Search" at bounding box center [197, 65] width 305 height 37
click at [194, 49] on input "text" at bounding box center [161, 62] width 213 height 31
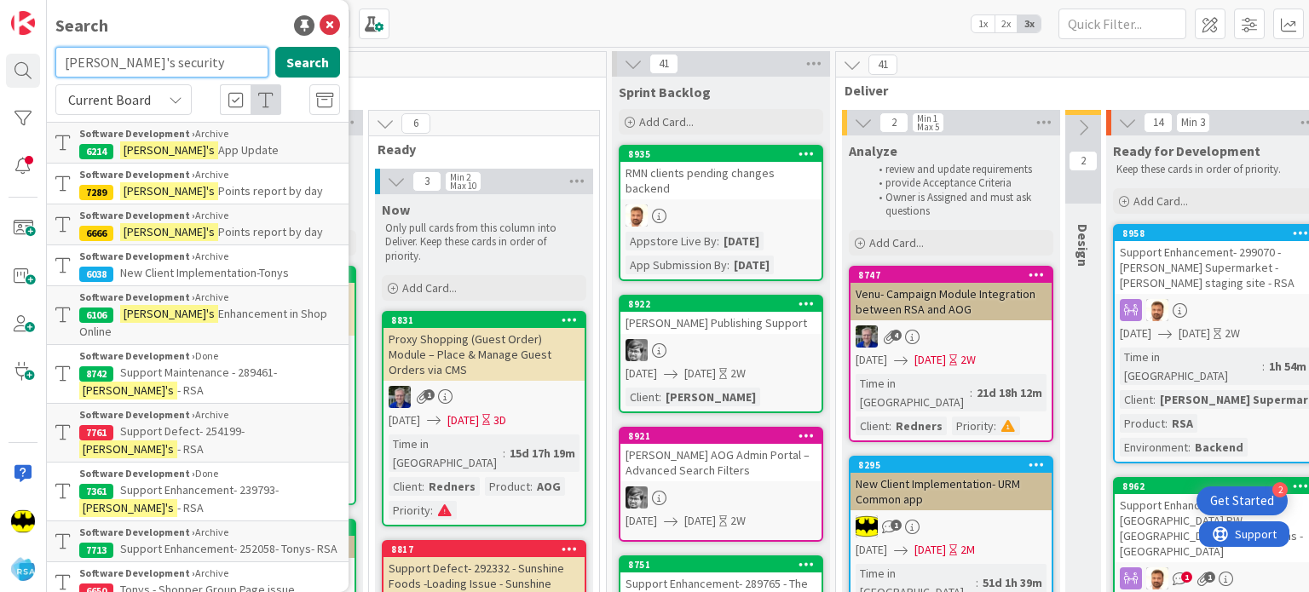
click at [181, 77] on input "[PERSON_NAME]'s security" at bounding box center [161, 62] width 213 height 31
paste input "8611"
type input "[PERSON_NAME]'s 8611"
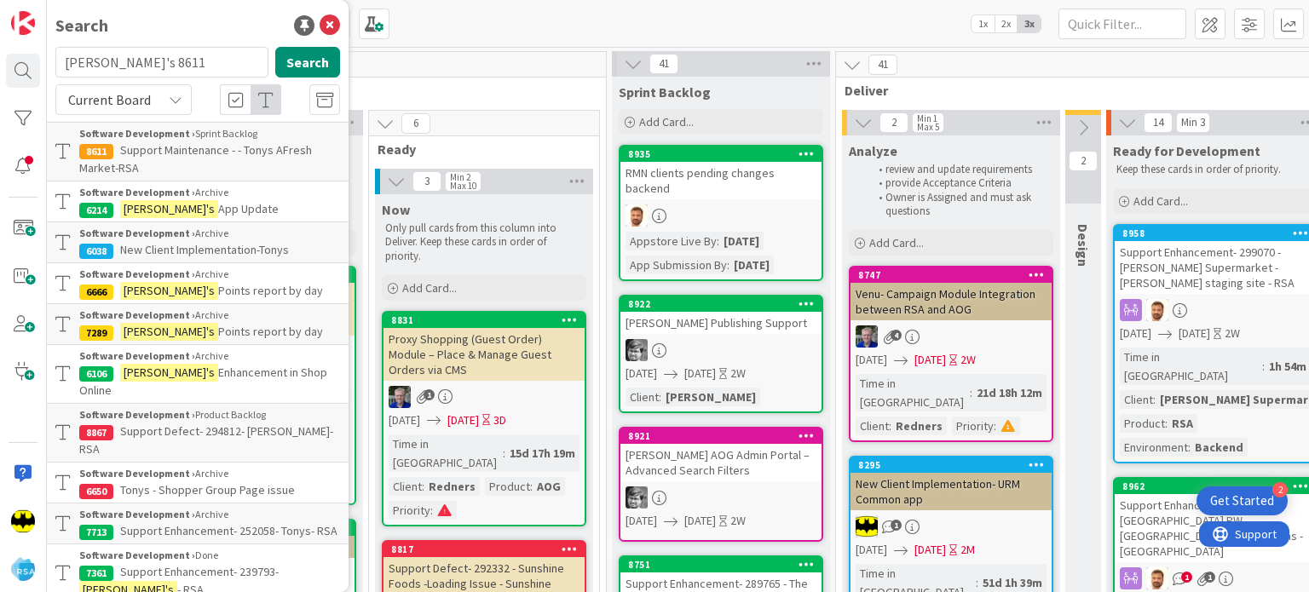
click at [236, 164] on p "Support Maintenance - - Tonys AFresh Market-RSA" at bounding box center [209, 159] width 261 height 36
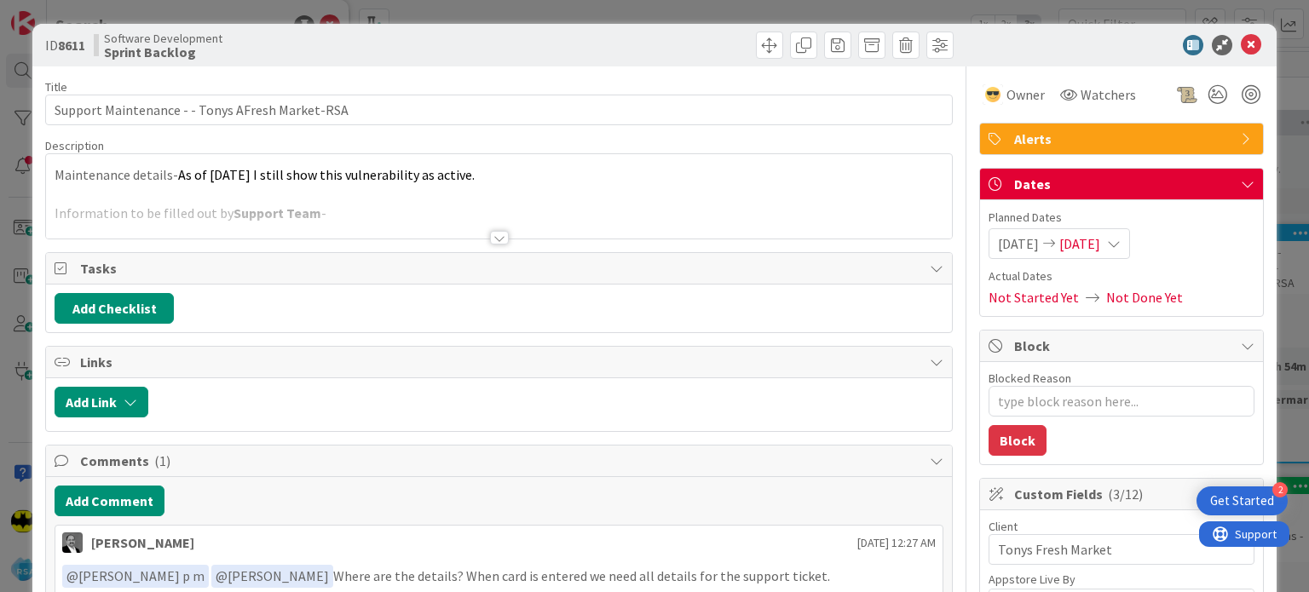
type textarea "x"
click at [498, 240] on div at bounding box center [499, 238] width 19 height 14
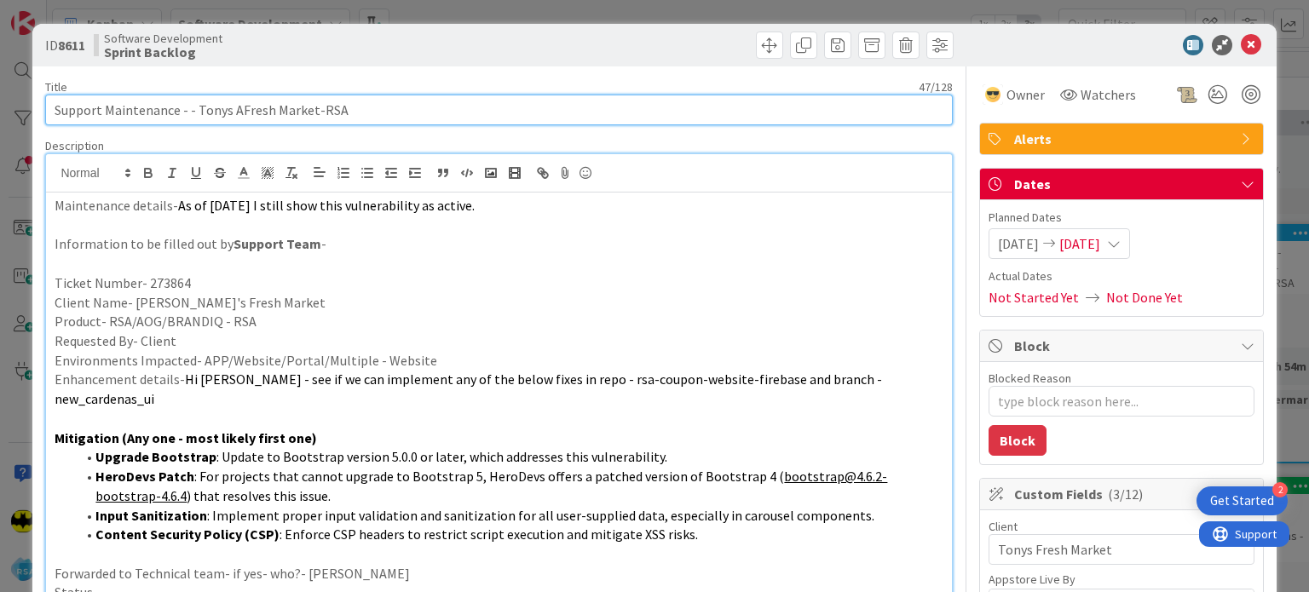
drag, startPoint x: 196, startPoint y: 110, endPoint x: 206, endPoint y: 109, distance: 10.3
click at [206, 109] on input "Support Maintenance - - Tonys AFresh Market-RSA" at bounding box center [498, 110] width 906 height 31
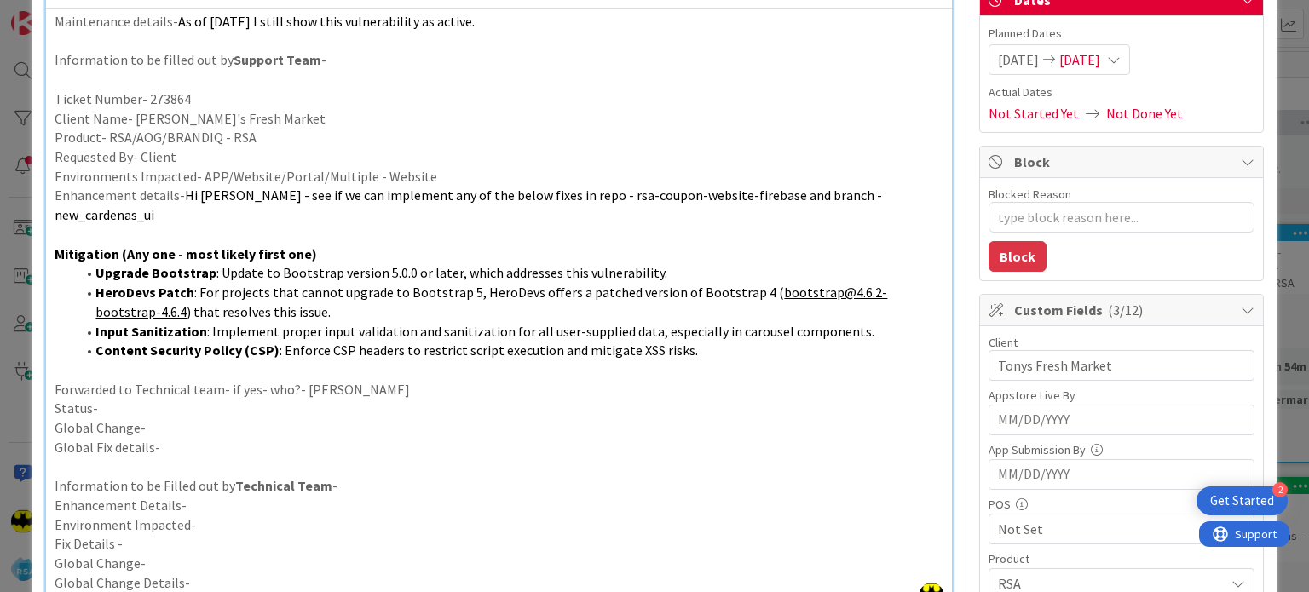
scroll to position [184, 0]
click at [320, 399] on p "Status-" at bounding box center [499, 409] width 888 height 20
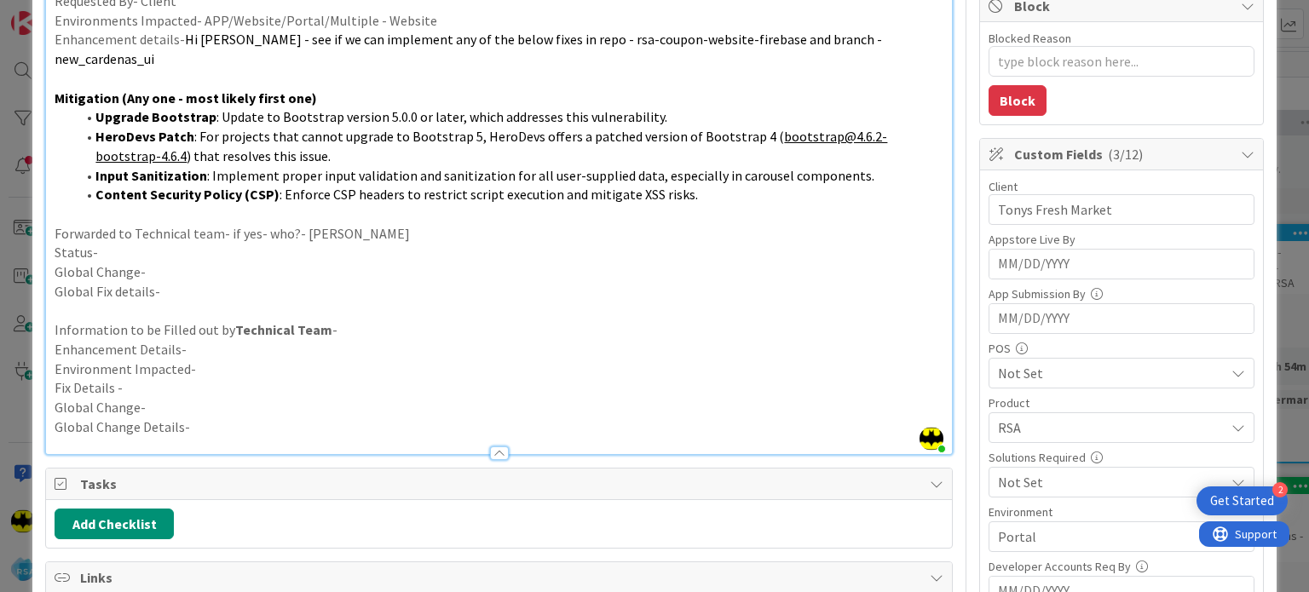
scroll to position [315, 0]
